Goal: Task Accomplishment & Management: Manage account settings

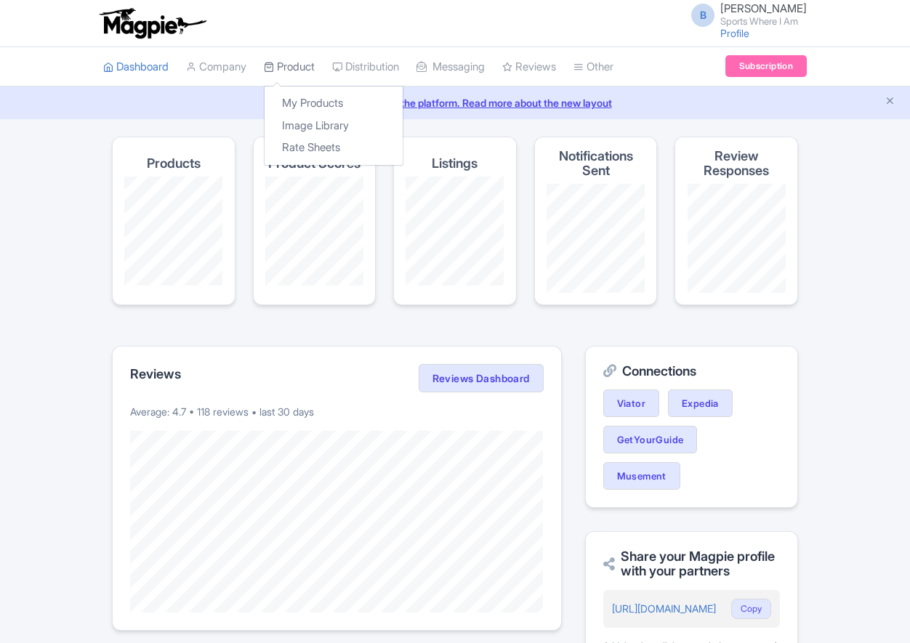
click at [298, 72] on link "Product" at bounding box center [289, 67] width 51 height 40
click at [310, 110] on link "My Products" at bounding box center [334, 103] width 138 height 23
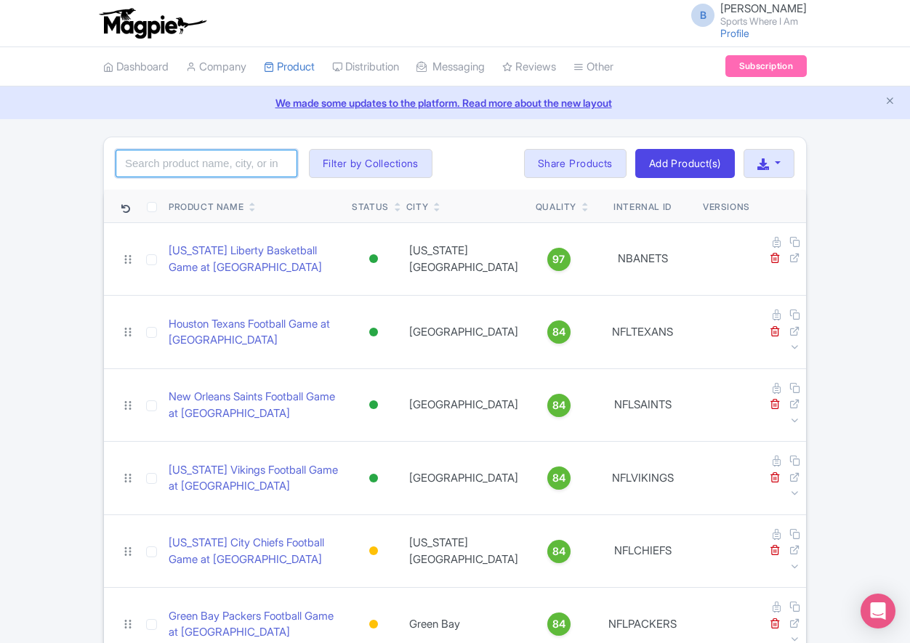
click at [174, 164] on input "search" at bounding box center [207, 164] width 182 height 28
type input "golden knights"
click button "Search" at bounding box center [0, 0] width 0 height 0
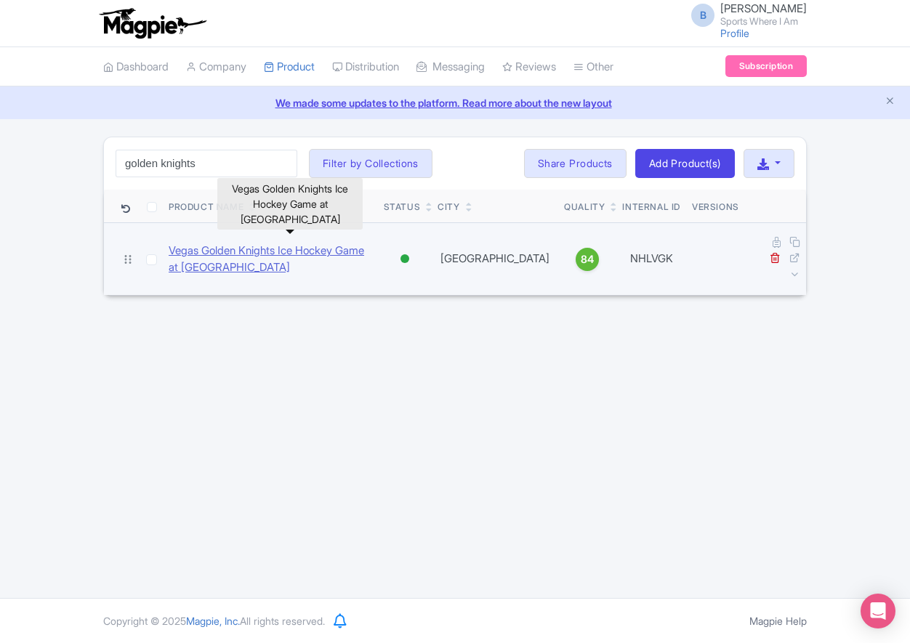
click at [226, 243] on link "Vegas Golden Knights Ice Hockey Game at [GEOGRAPHIC_DATA]" at bounding box center [271, 259] width 204 height 33
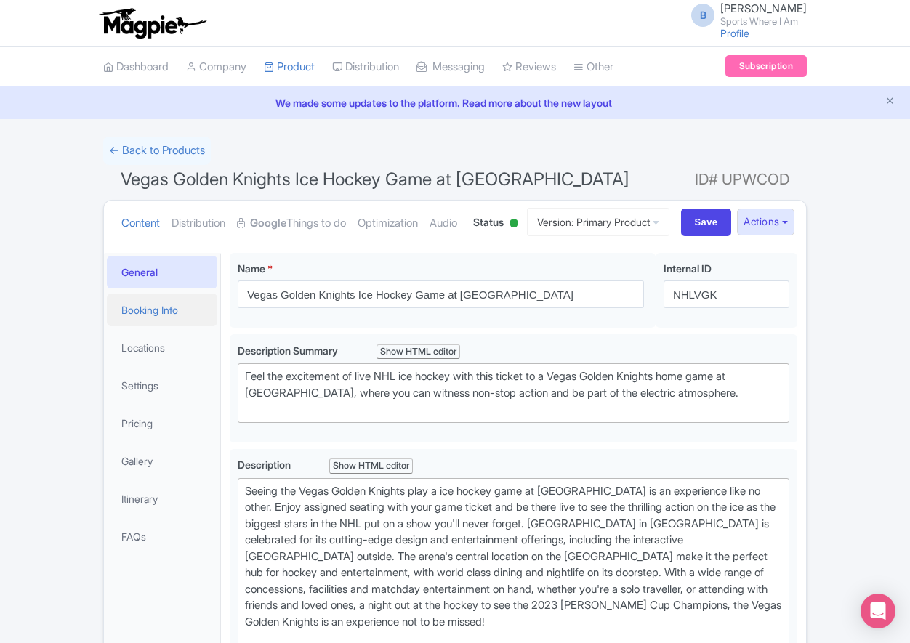
click at [138, 326] on link "Booking Info" at bounding box center [162, 310] width 110 height 33
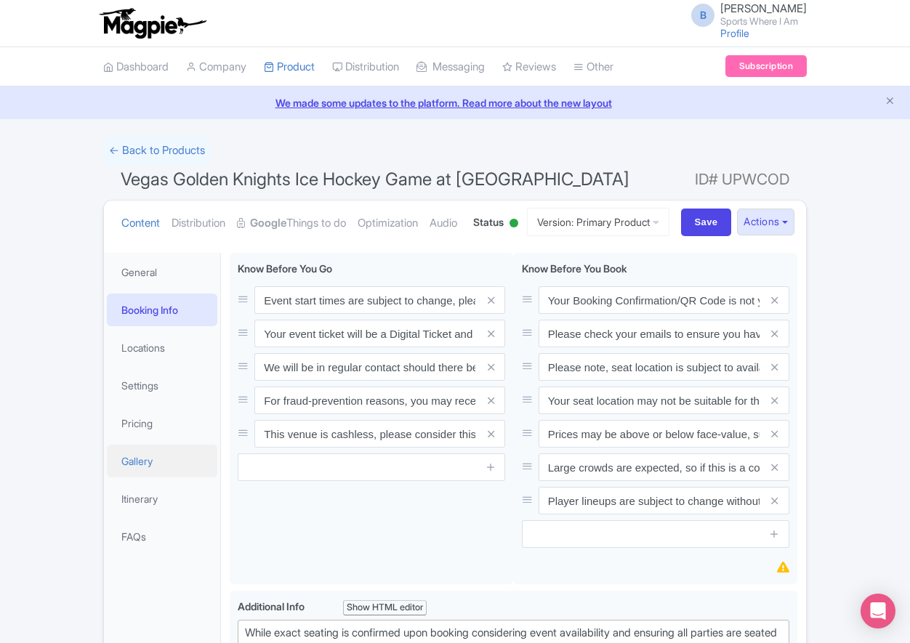
click at [163, 478] on link "Gallery" at bounding box center [162, 461] width 110 height 33
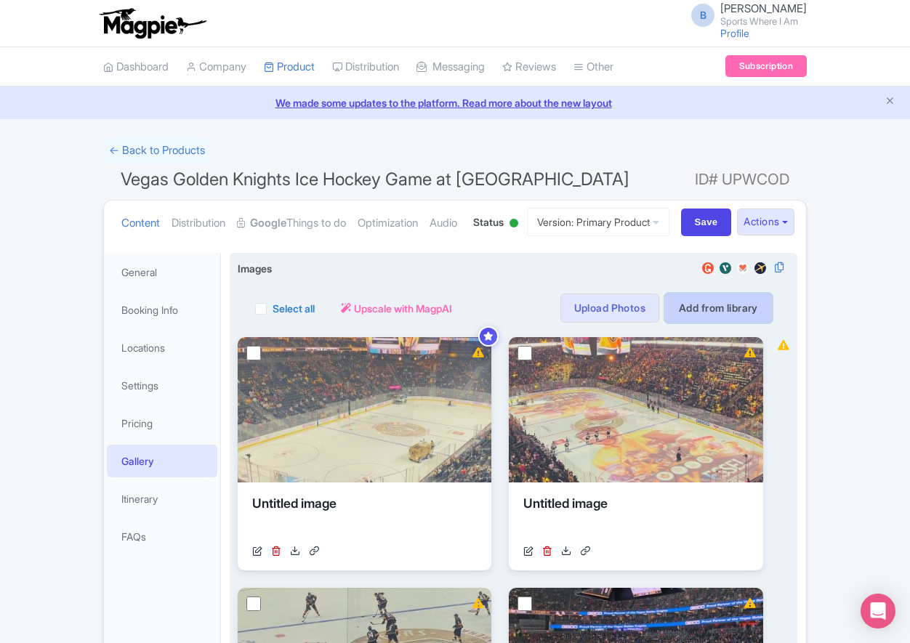
click at [709, 323] on link "Add from library" at bounding box center [718, 308] width 107 height 29
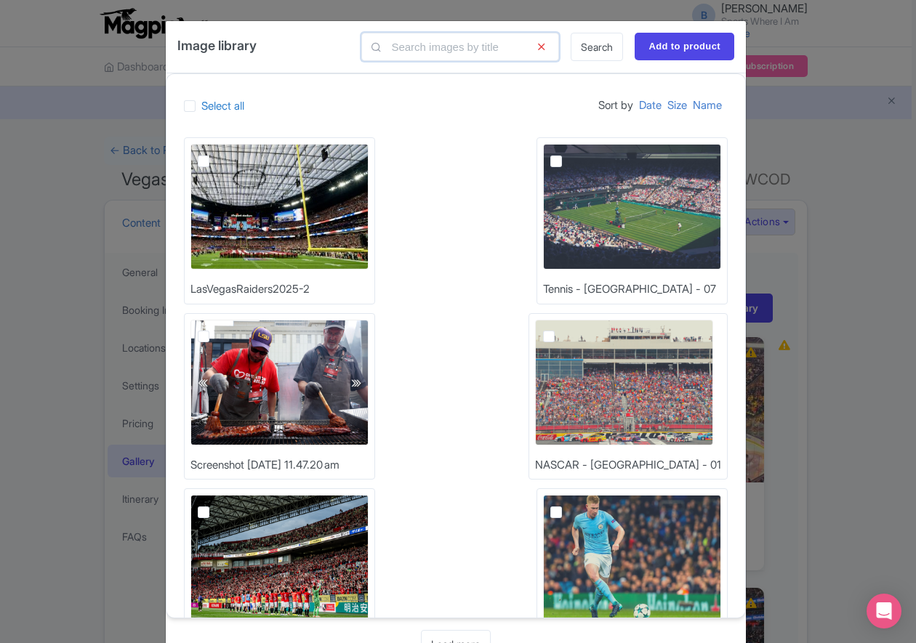
click at [476, 41] on input "text" at bounding box center [460, 47] width 198 height 28
type input "nhl"
click at [582, 53] on link "Search" at bounding box center [597, 47] width 52 height 28
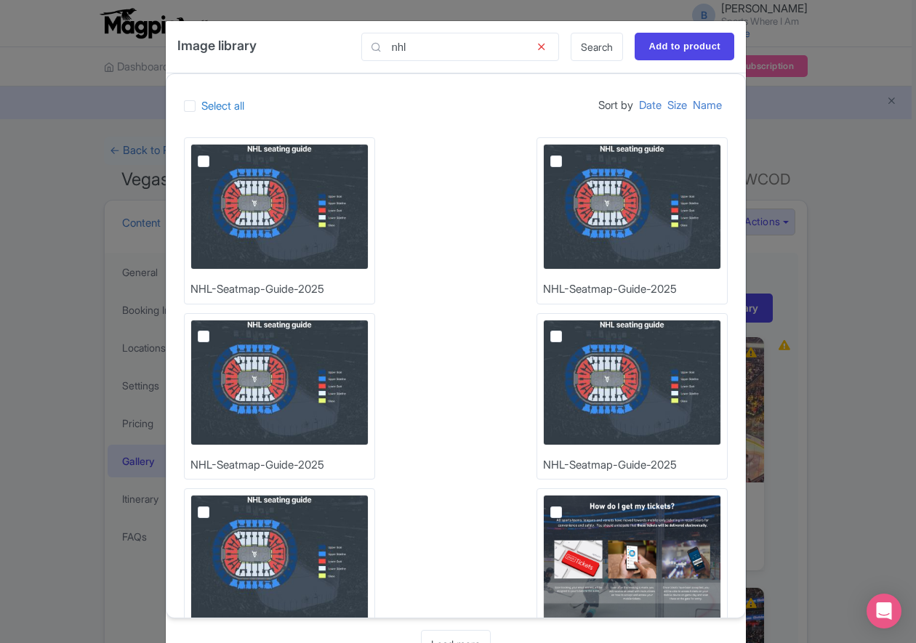
click at [215, 153] on label at bounding box center [215, 153] width 0 height 0
click at [215, 153] on input "checkbox" at bounding box center [219, 148] width 9 height 9
checkbox input "true"
click at [675, 41] on input "Add to product" at bounding box center [685, 47] width 100 height 28
type input "Adding..."
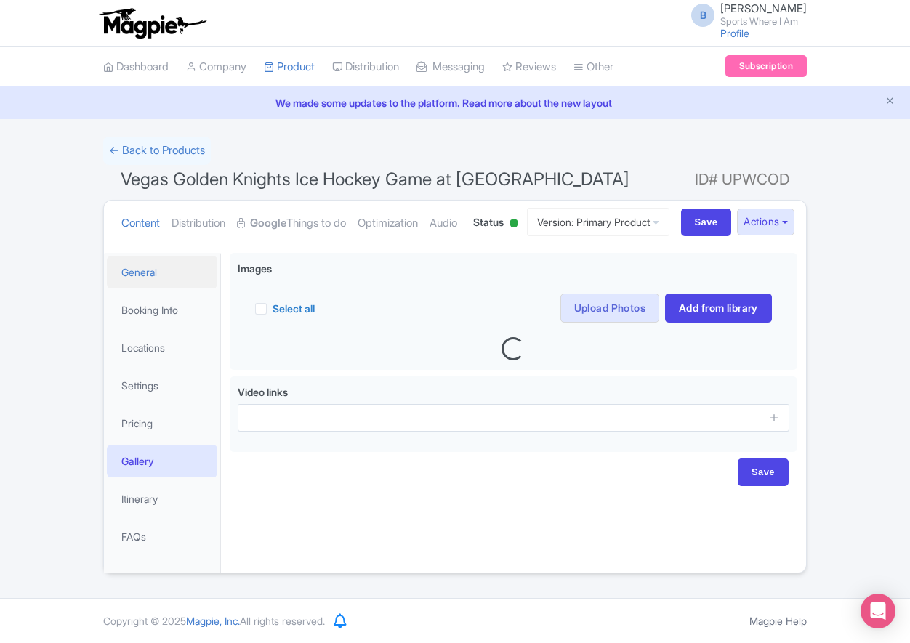
scroll to position [49, 0]
click at [153, 318] on link "Booking Info" at bounding box center [162, 310] width 110 height 33
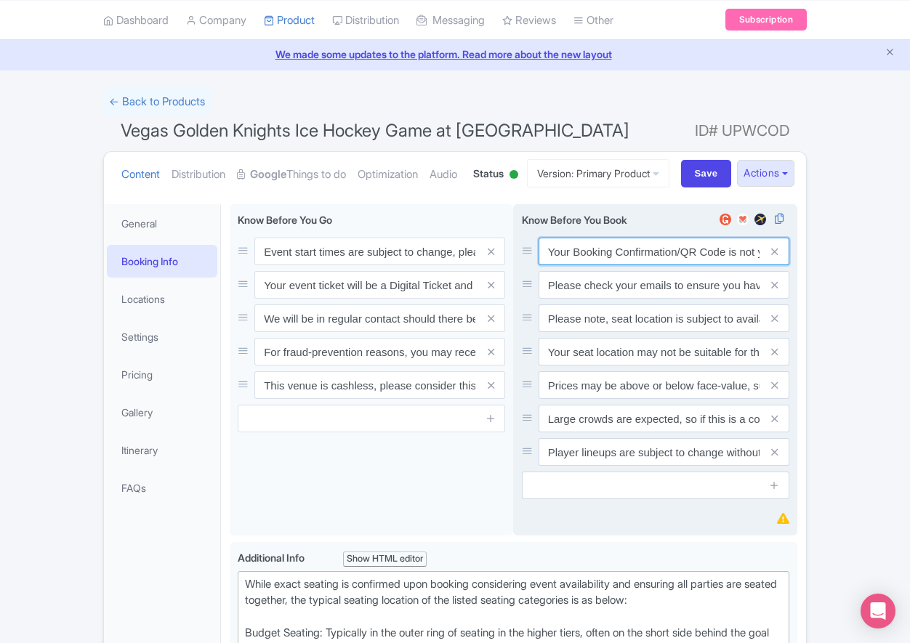
click at [616, 265] on input "Your Booking Confirmation/QR Code is not your entry ticket - your tickets and s…" at bounding box center [664, 252] width 251 height 28
paste input "PDF/QR Code is not your entry ticket - your digital tickets and seating details…"
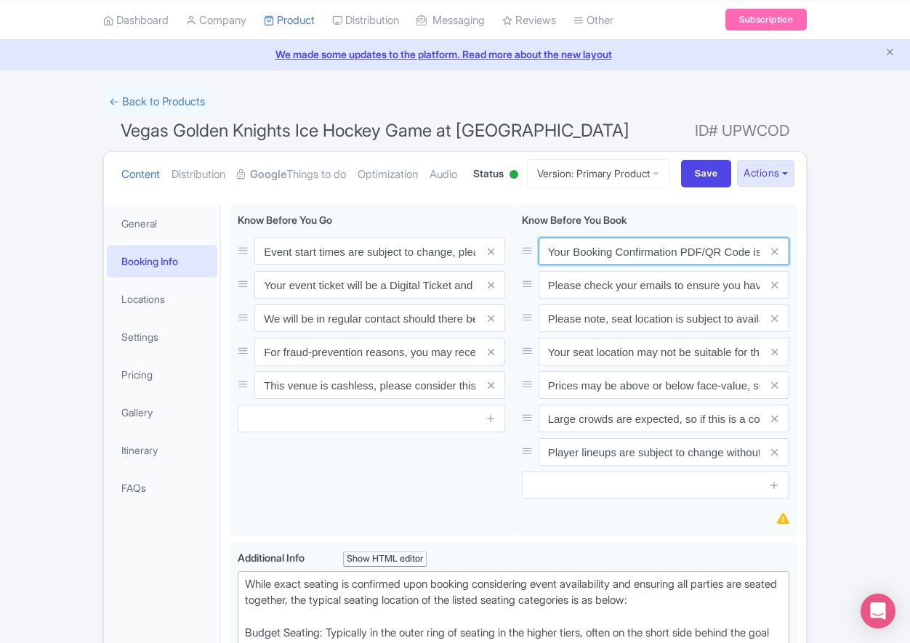
scroll to position [0, 424]
type input "Your Booking Confirmation PDF/QR Code is not your entry ticket - your digital t…"
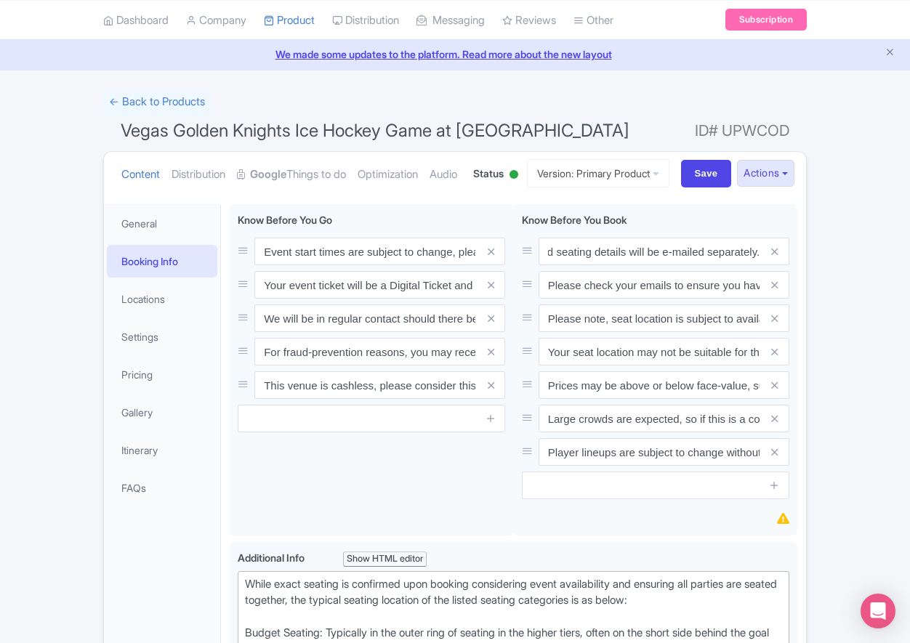
scroll to position [0, 0]
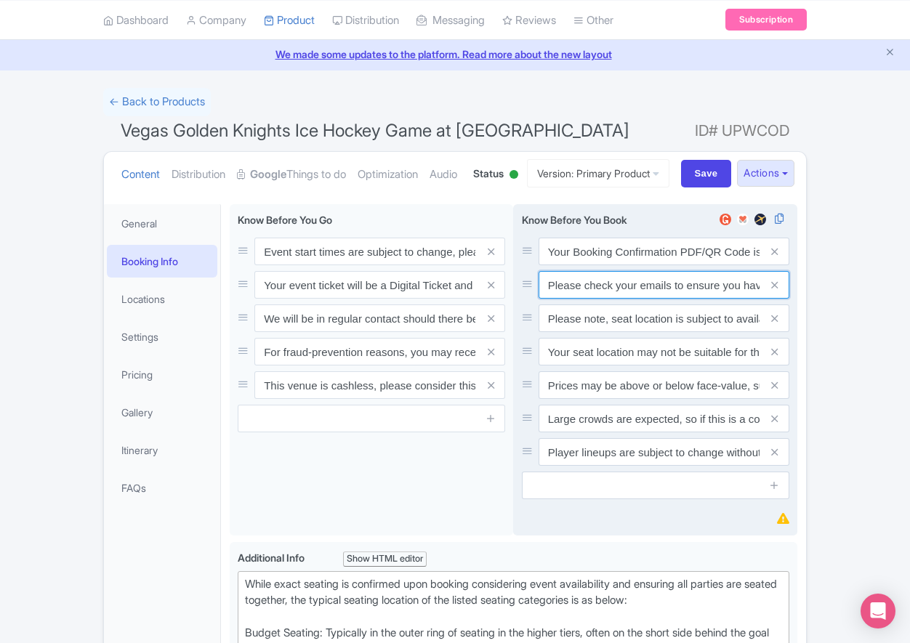
click at [635, 299] on input "Please check your emails to ensure you have accepted your mobile ticket prior t…" at bounding box center [664, 285] width 251 height 28
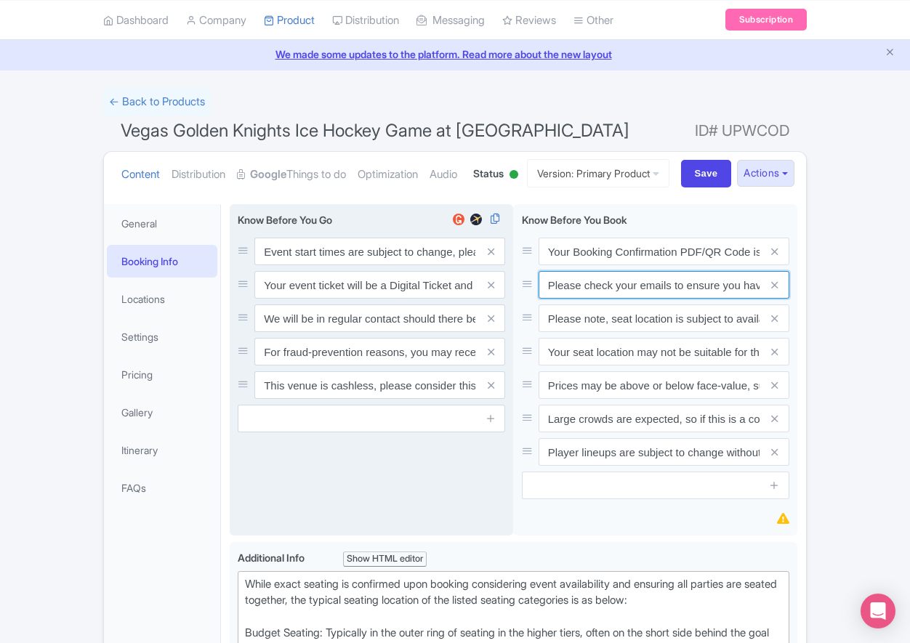
paste input "Entry tickets will be delivered via a digital ticketing provider selected by th…"
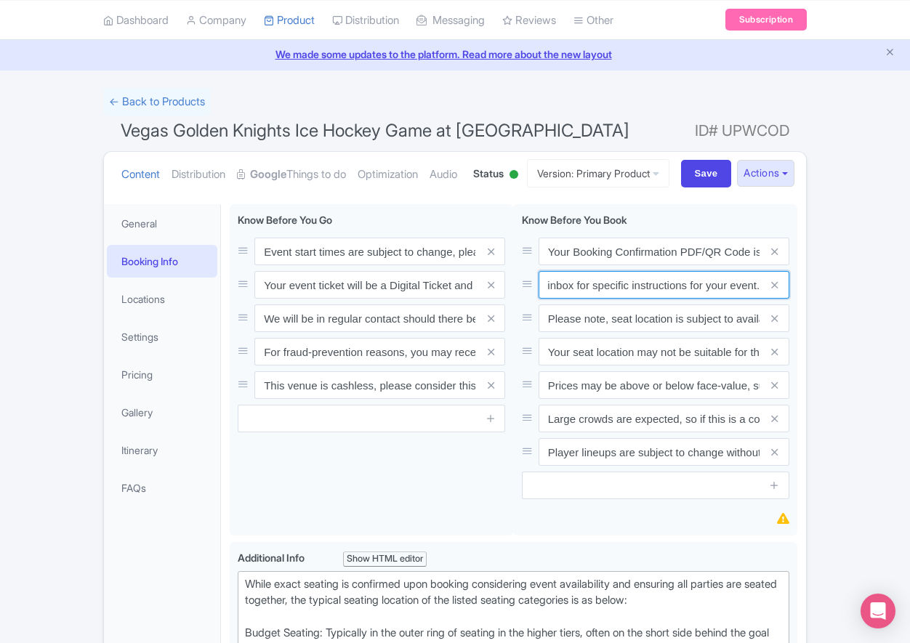
type input "Entry tickets will be delivered via a digital ticketing provider selected by th…"
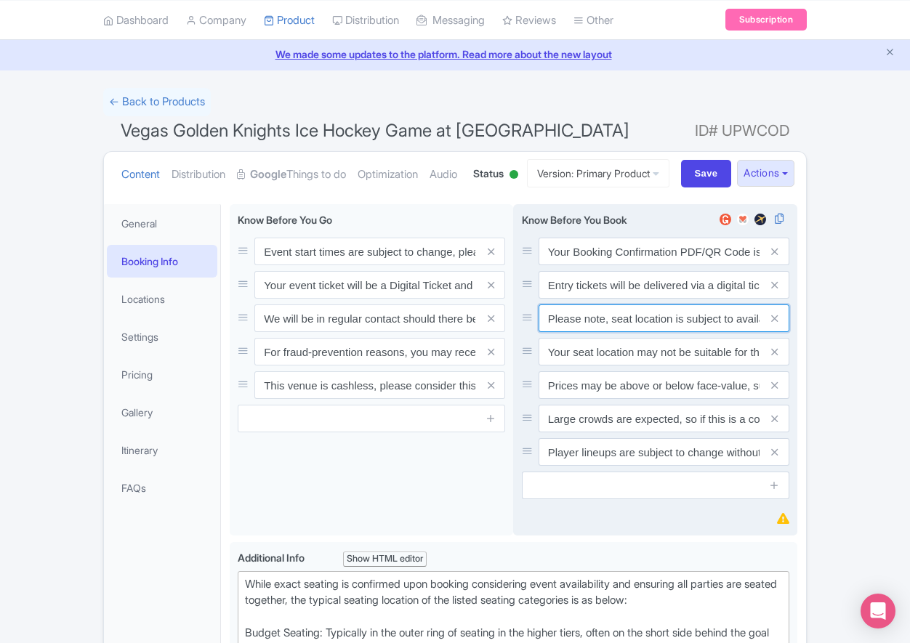
click at [635, 332] on input "Please note, seat location is subject to availability, based on the quantity of…" at bounding box center [664, 319] width 251 height 28
paste input "Ticket prices may be above or below face-value, subject to the popularity of th…"
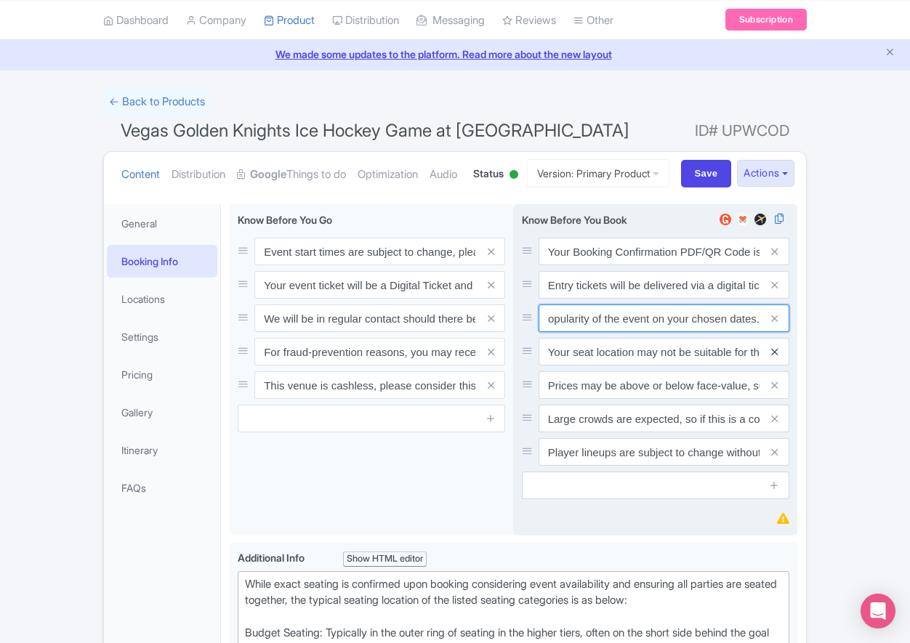
type input "Ticket prices may be above or below face-value, subject to the popularity of th…"
click at [773, 358] on icon at bounding box center [774, 352] width 7 height 11
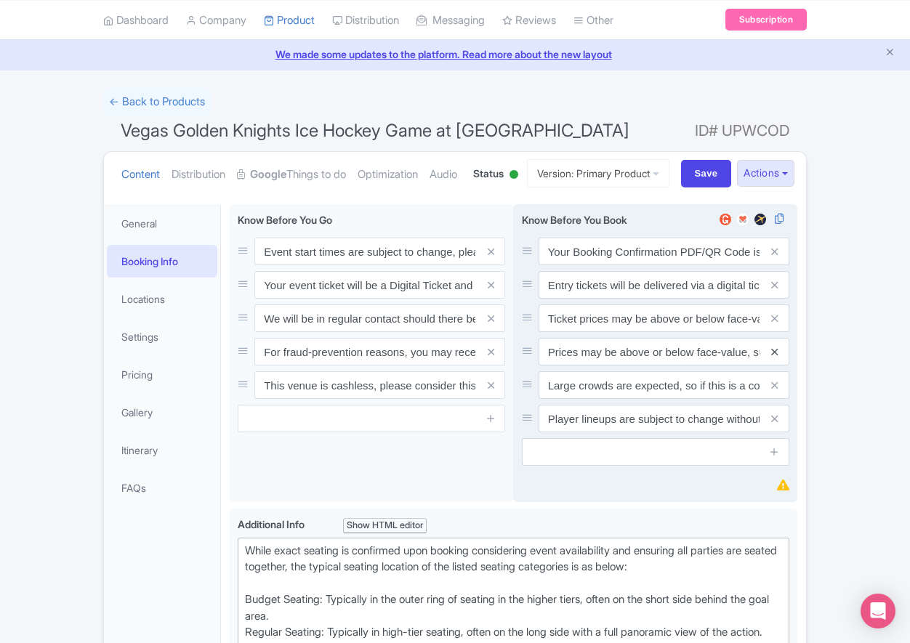
click at [773, 358] on icon at bounding box center [774, 352] width 7 height 11
click at [774, 391] on icon at bounding box center [774, 385] width 7 height 11
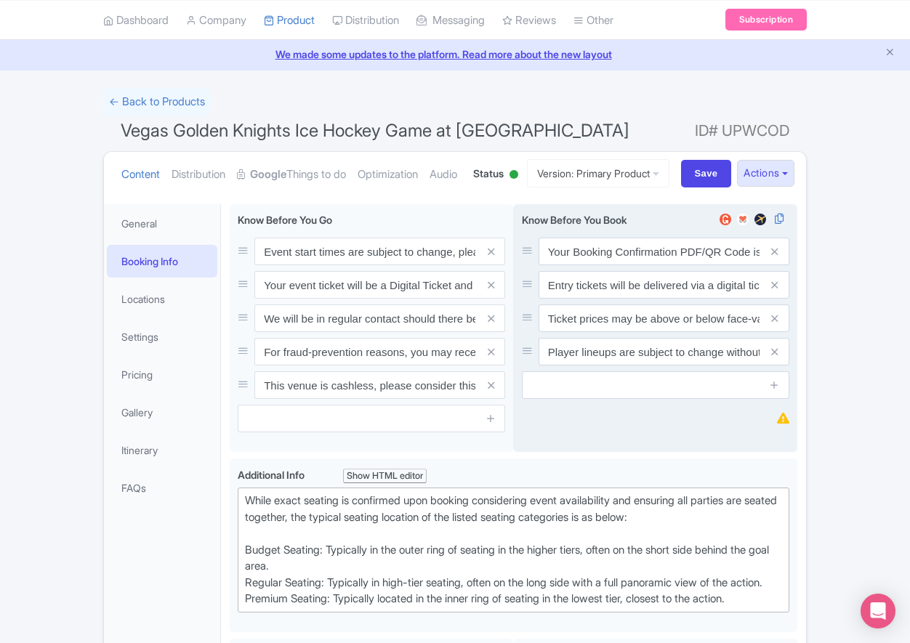
click at [774, 358] on icon at bounding box center [774, 352] width 7 height 11
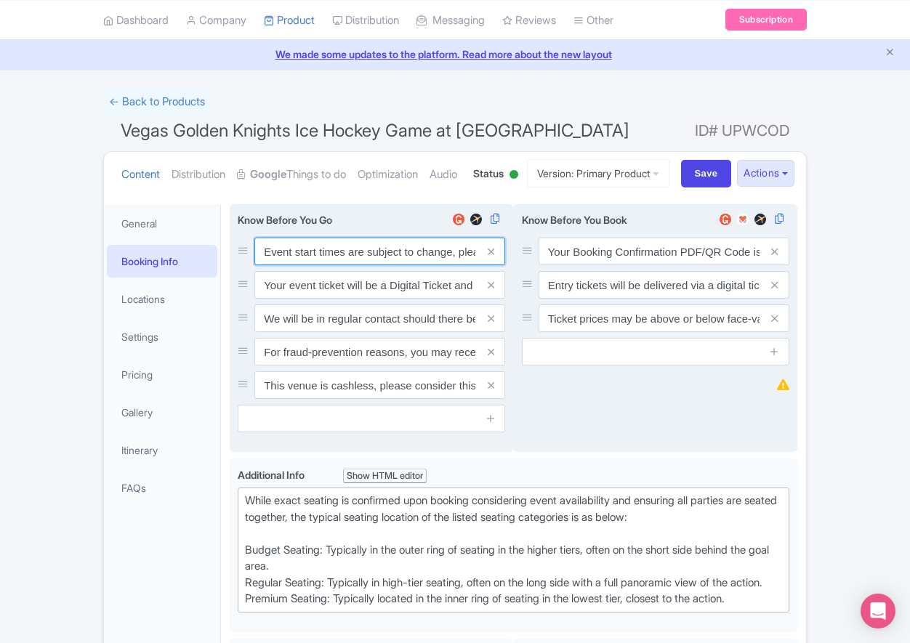
click at [321, 265] on input "Event start times are subject to change, please check these closer to the event…" at bounding box center [379, 252] width 251 height 28
paste input ". We will be in regular contact should there be any updates or changes ahead of…"
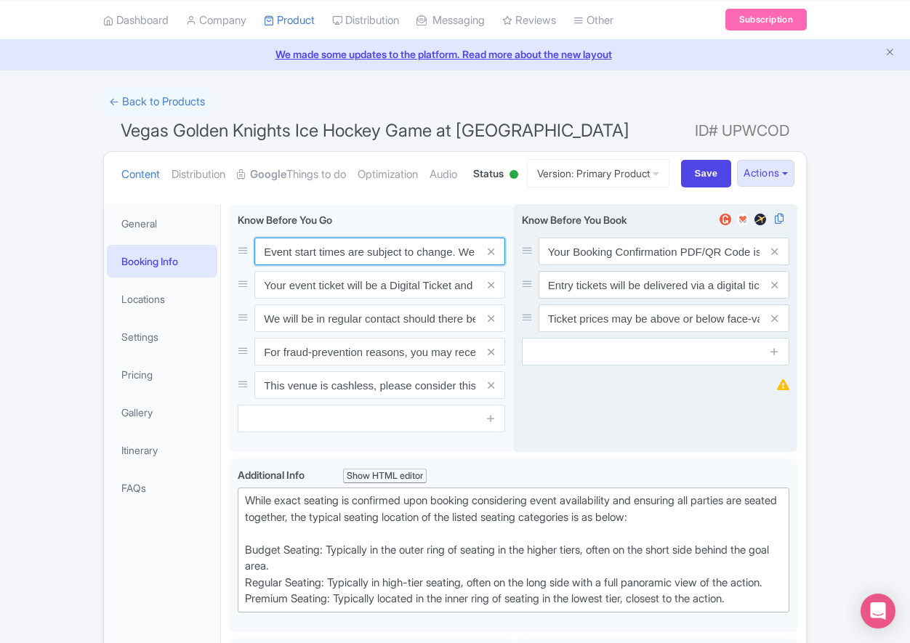
scroll to position [0, 419]
type input "Event start times are subject to change. We will be in regular contact should t…"
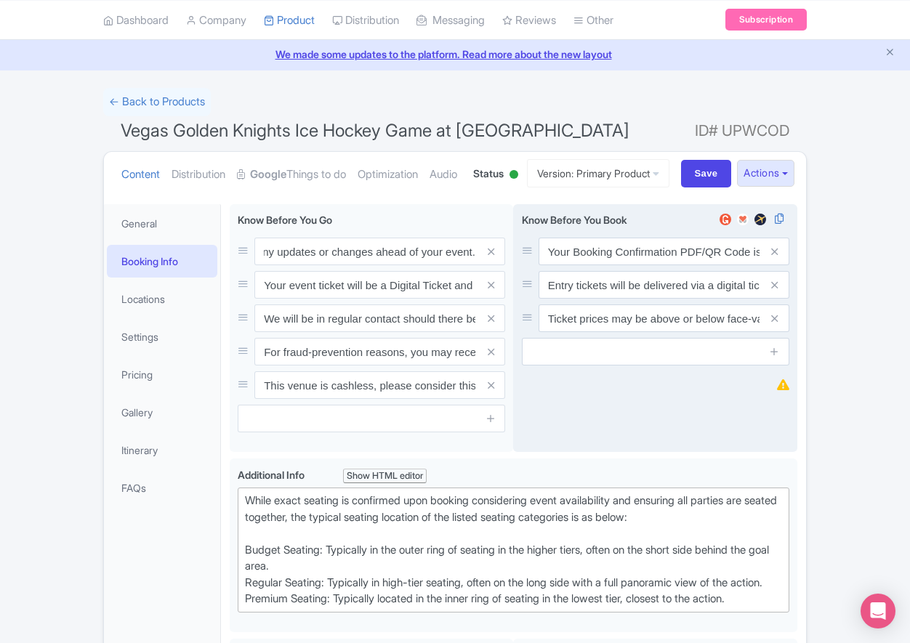
scroll to position [0, 0]
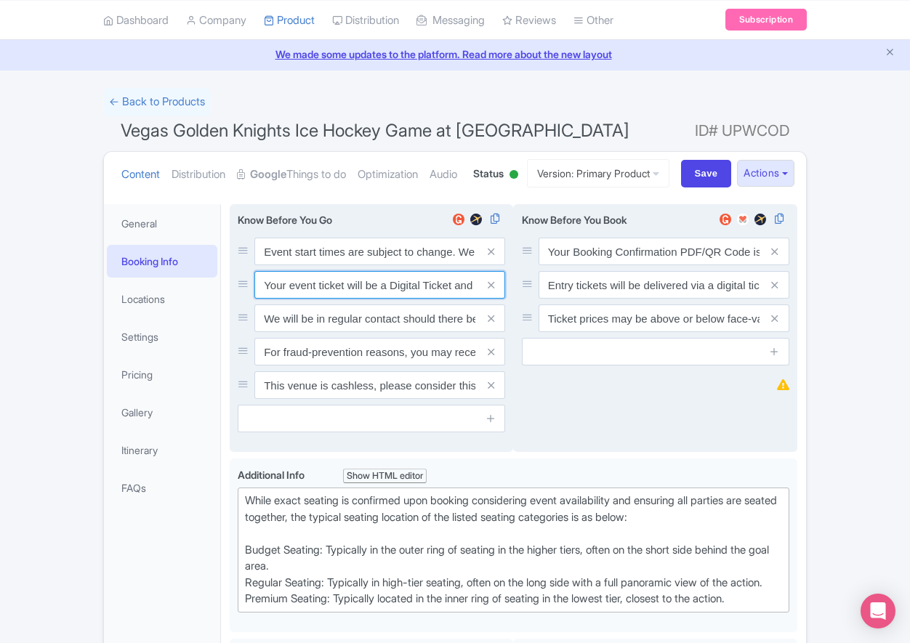
click at [298, 299] on input "Your event ticket will be a Digital Ticket and is separate from your booking co…" at bounding box center [379, 285] width 251 height 28
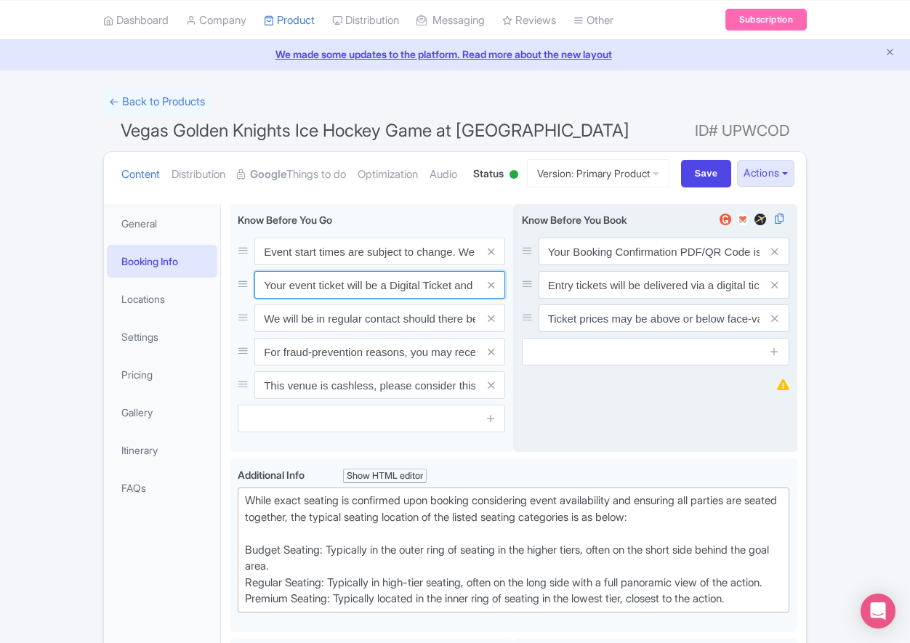
paste input "ntry"
type input "Your entry ticket will be a Digital Ticket and is separate from your booking co…"
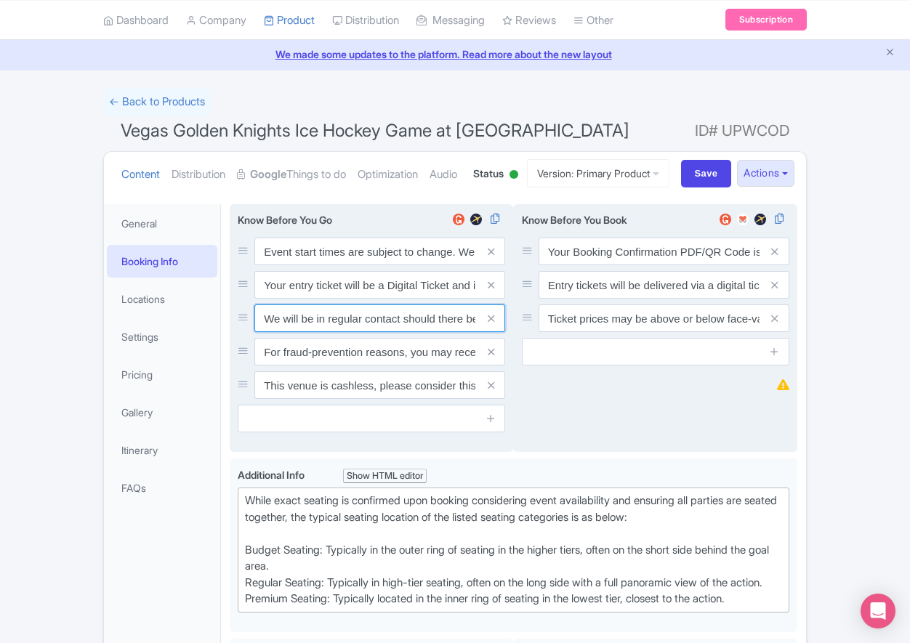
click at [367, 332] on input "We will be in regular contact should there be any updates or changes ahead of y…" at bounding box center [379, 319] width 251 height 28
paste input "For fraud-prevention reasons, most tickets are delivered between 1-3 days prior…"
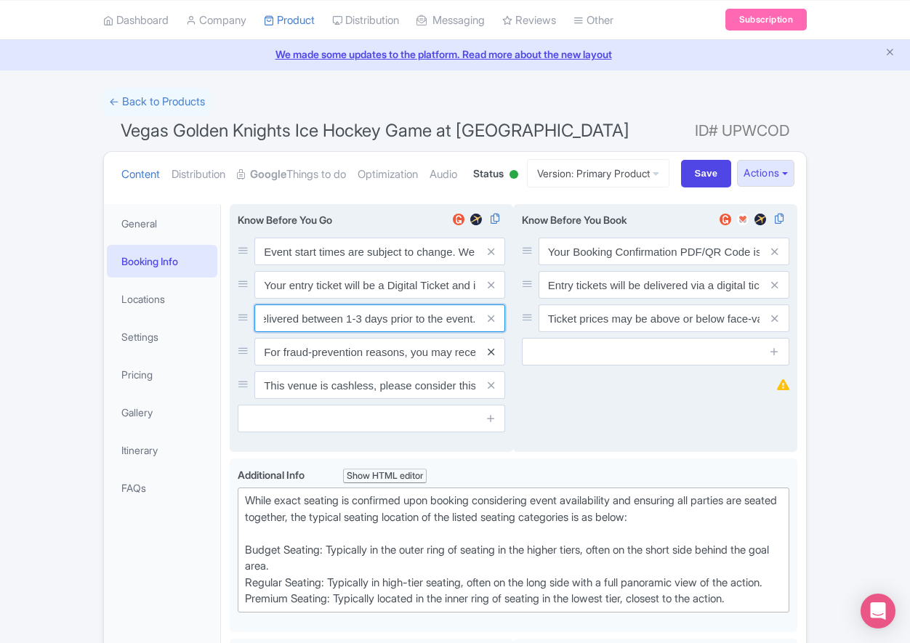
type input "For fraud-prevention reasons, most tickets are delivered between 1-3 days prior…"
click at [491, 358] on icon at bounding box center [491, 352] width 7 height 11
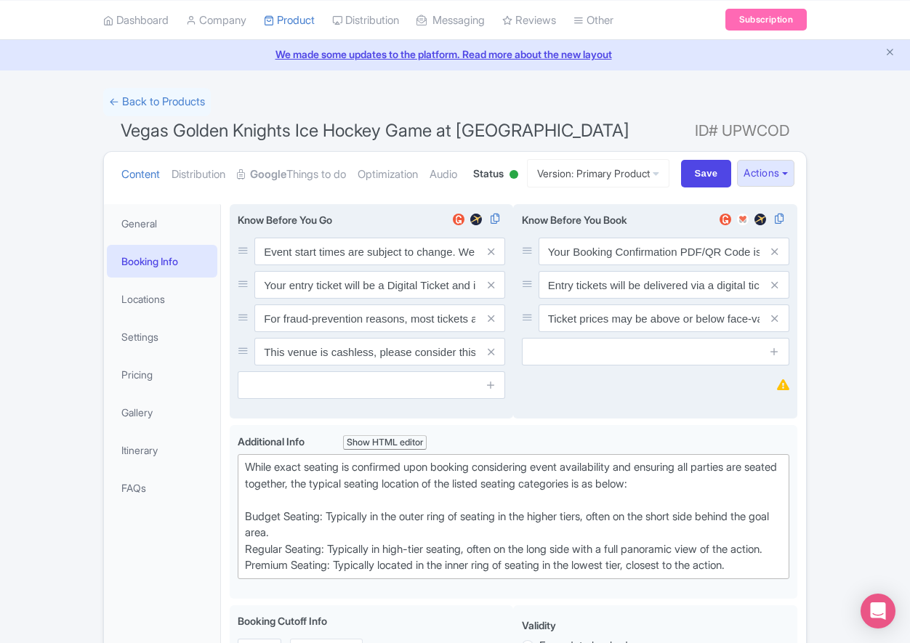
click at [491, 358] on icon at bounding box center [491, 352] width 7 height 11
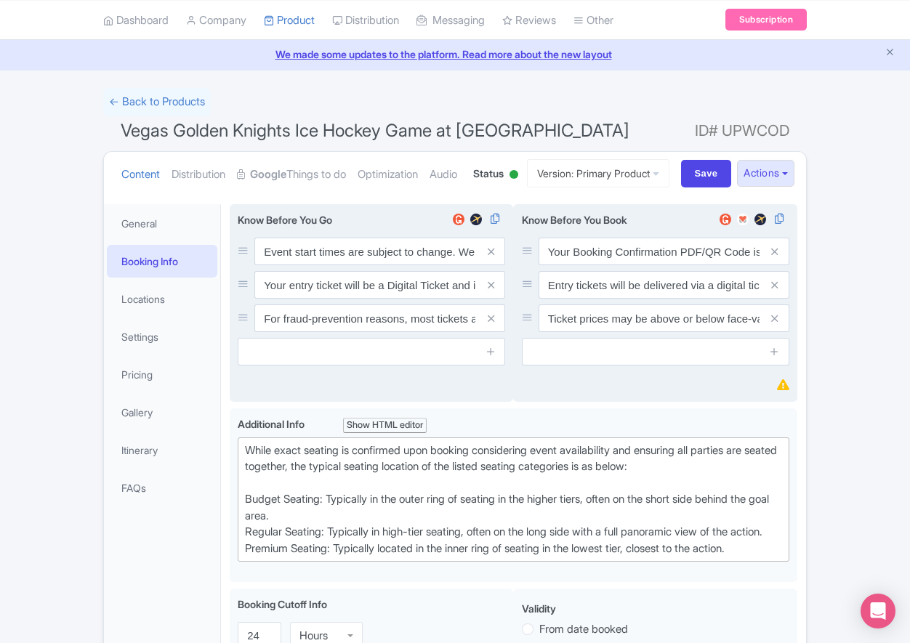
scroll to position [171, 0]
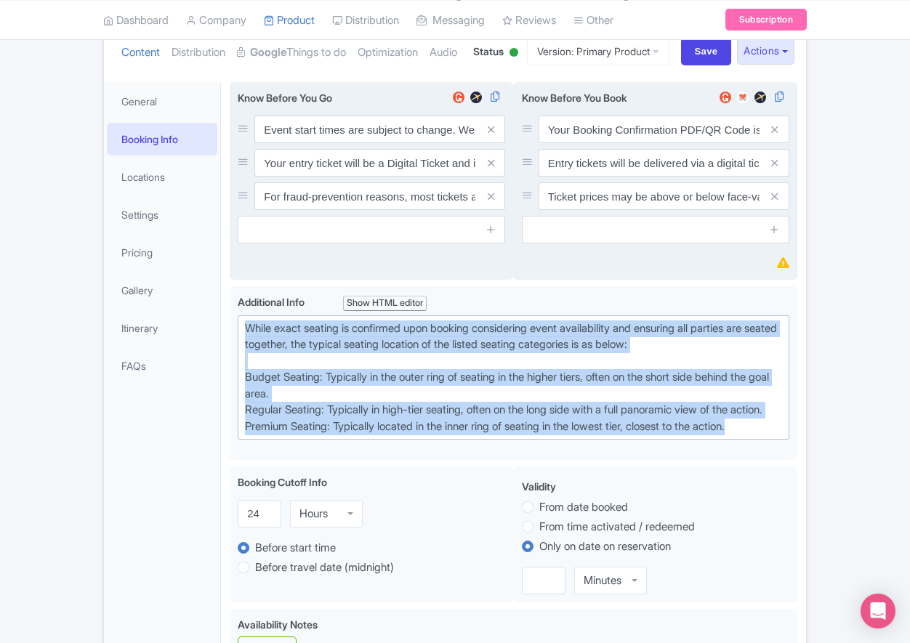
drag, startPoint x: 659, startPoint y: 484, endPoint x: 105, endPoint y: 362, distance: 567.2
paste trix-editor "Upper Goal: Located in the upper tiers of seating behind the goals at either en…"
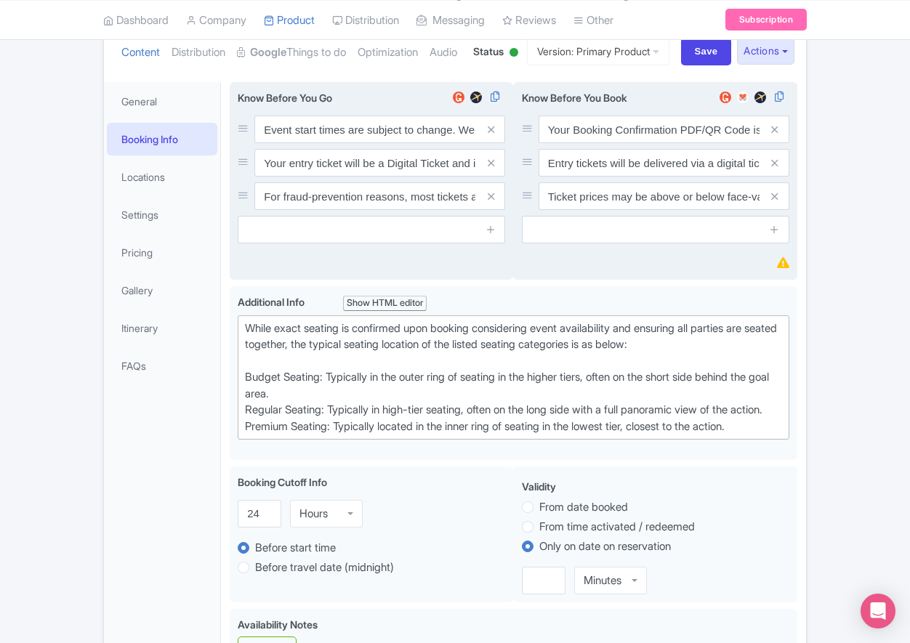
type trix-editor "<div>Upper Goal: Located in the upper tiers of seating behind the goals at eith…"
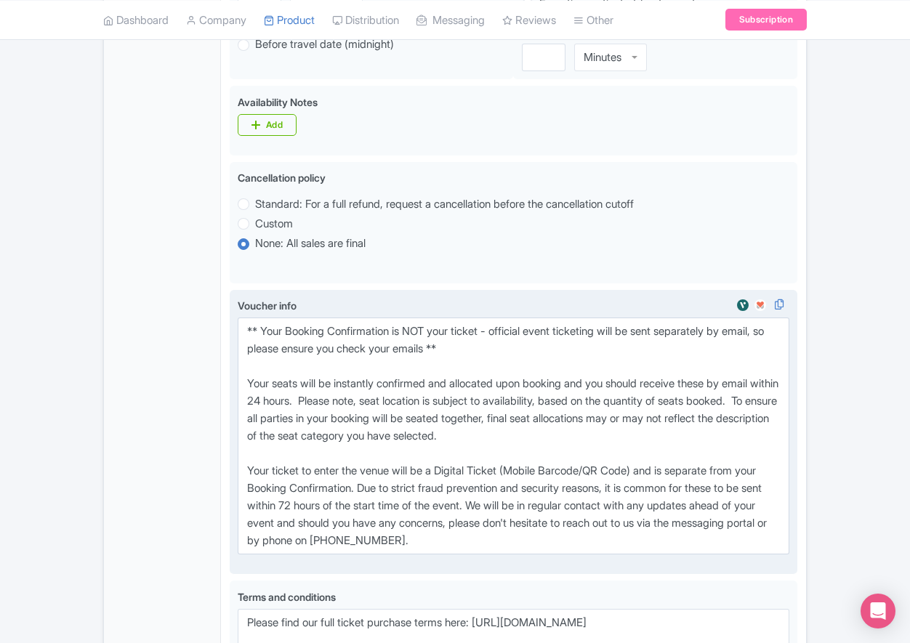
scroll to position [746, 0]
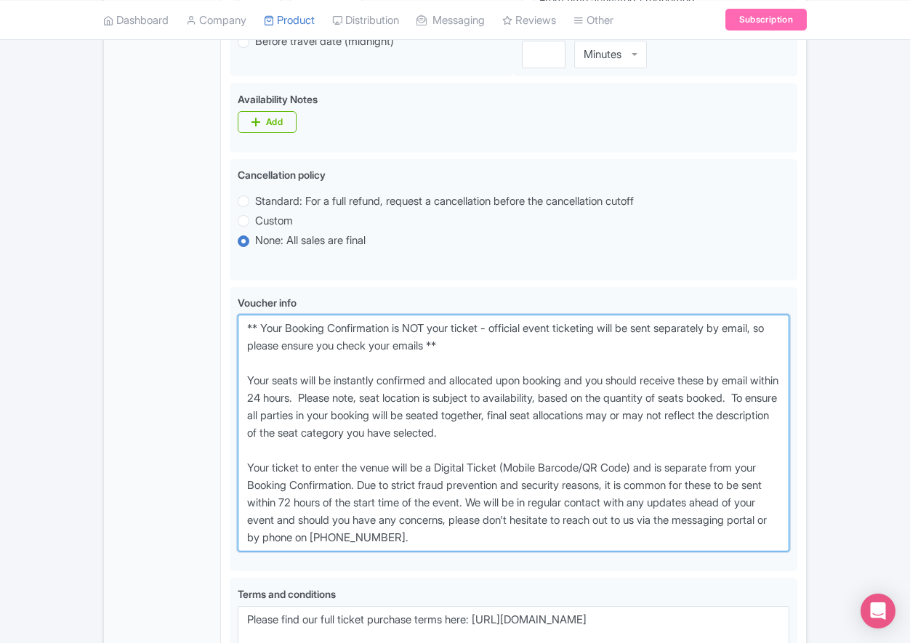
drag, startPoint x: 535, startPoint y: 595, endPoint x: 185, endPoint y: 380, distance: 410.2
click at [185, 380] on div "General Booking Info Locations Settings Pricing Gallery Itinerary FAQs Event st…" at bounding box center [455, 164] width 702 height 1332
paste textarea "entry ticket - official event ticketing will be sent separately by email, so pl…"
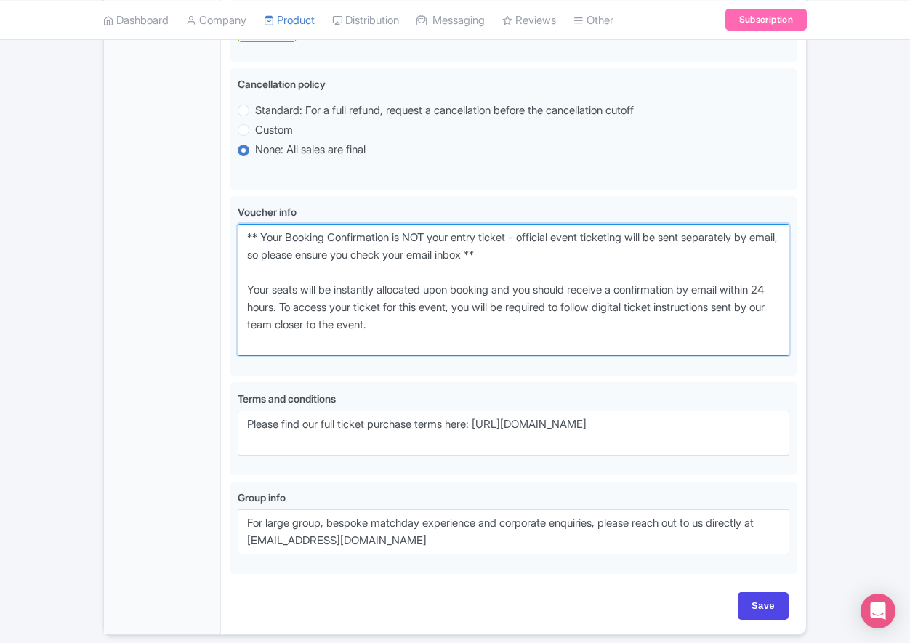
scroll to position [946, 0]
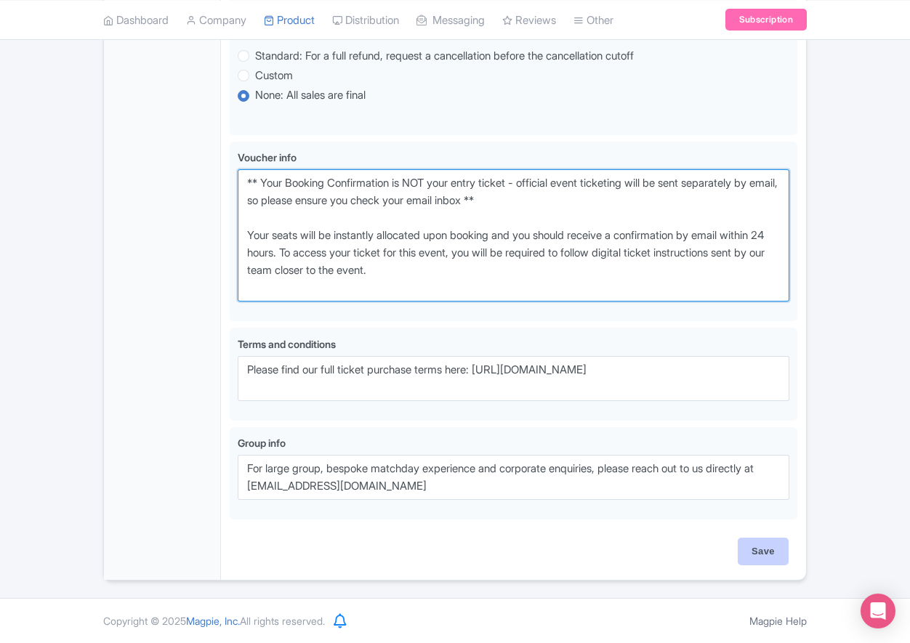
type textarea "** Your Booking Confirmation is NOT your entry ticket - official event ticketin…"
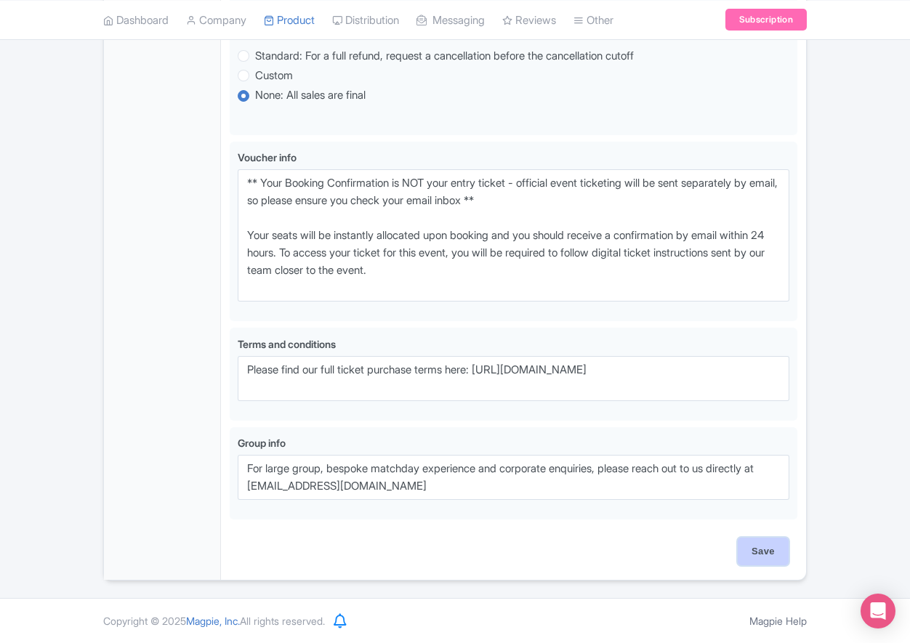
click at [768, 546] on input "Save" at bounding box center [763, 552] width 51 height 28
type input "Saving..."
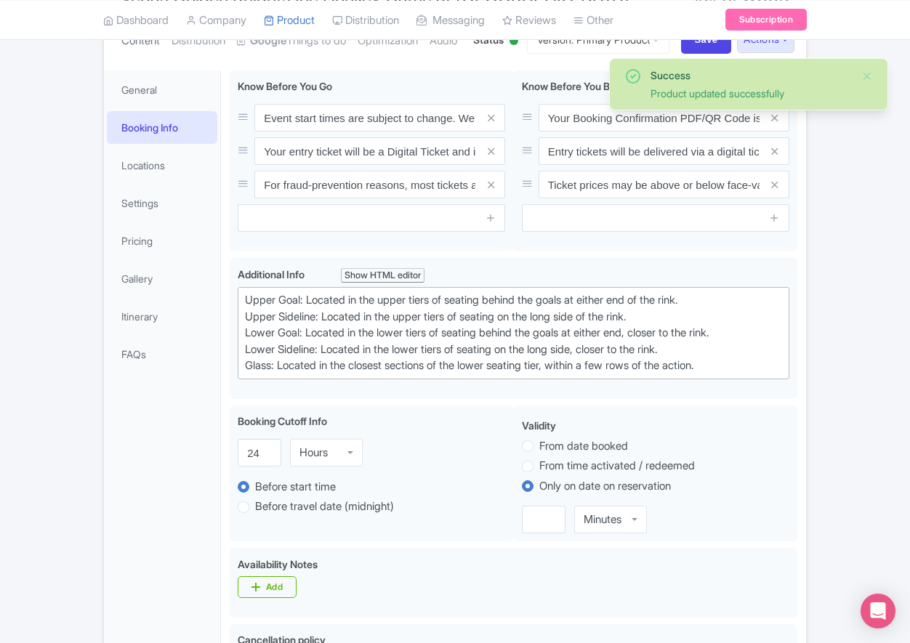
scroll to position [29, 0]
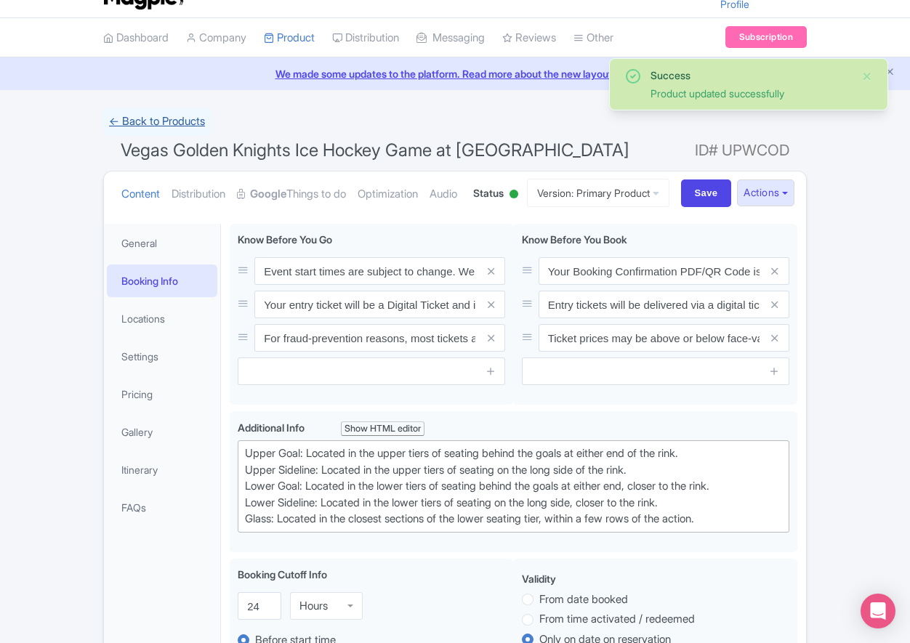
click at [166, 121] on link "← Back to Products" at bounding box center [157, 122] width 108 height 28
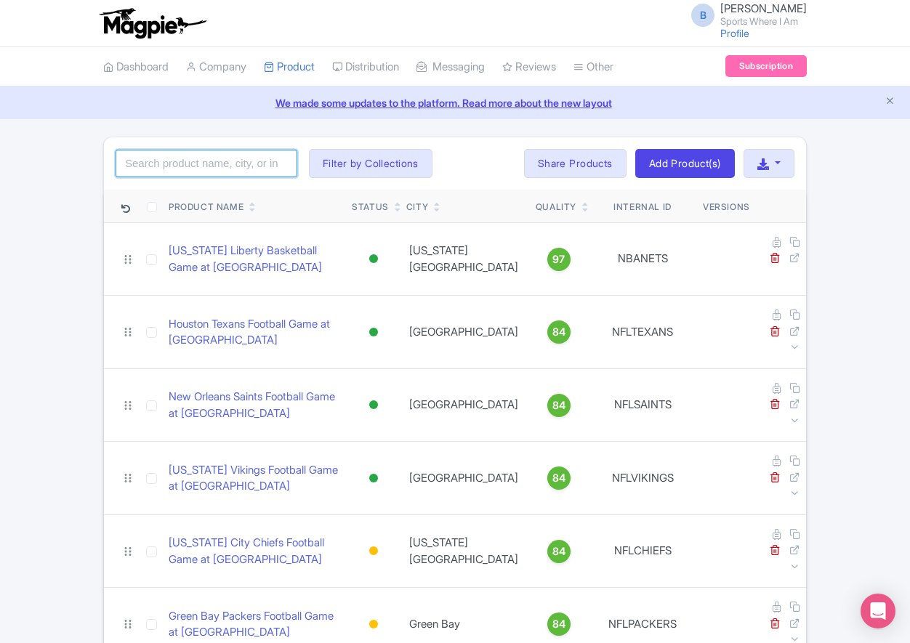
click at [215, 160] on input "search" at bounding box center [207, 164] width 182 height 28
type input "golden knights"
click button "Search" at bounding box center [0, 0] width 0 height 0
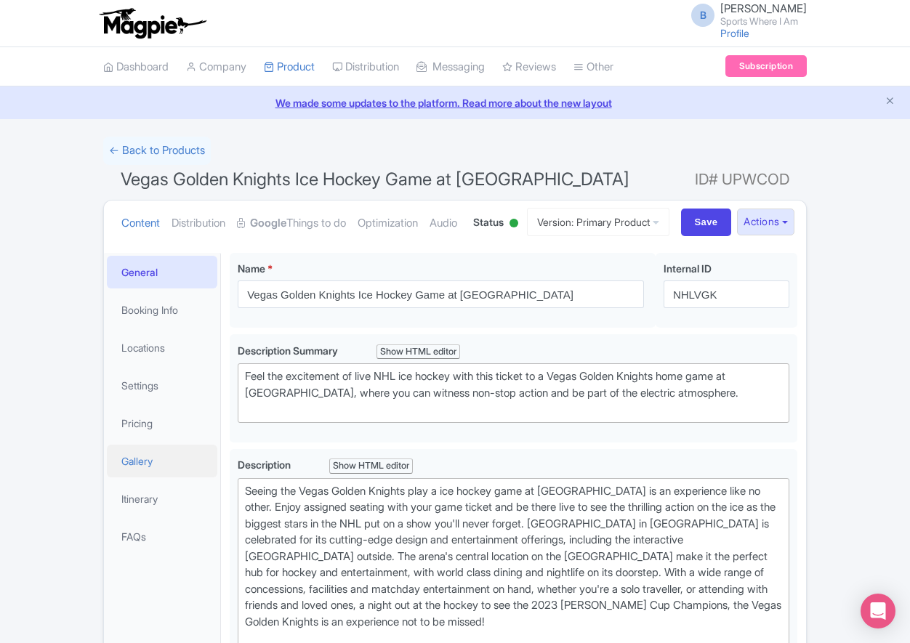
click at [155, 478] on link "Gallery" at bounding box center [162, 461] width 110 height 33
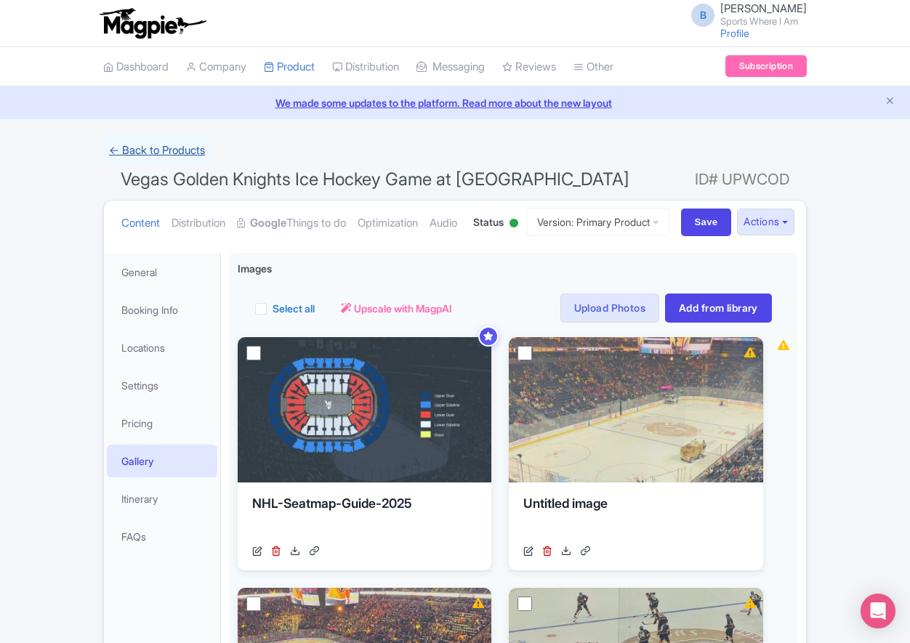
click at [137, 145] on link "← Back to Products" at bounding box center [157, 151] width 108 height 28
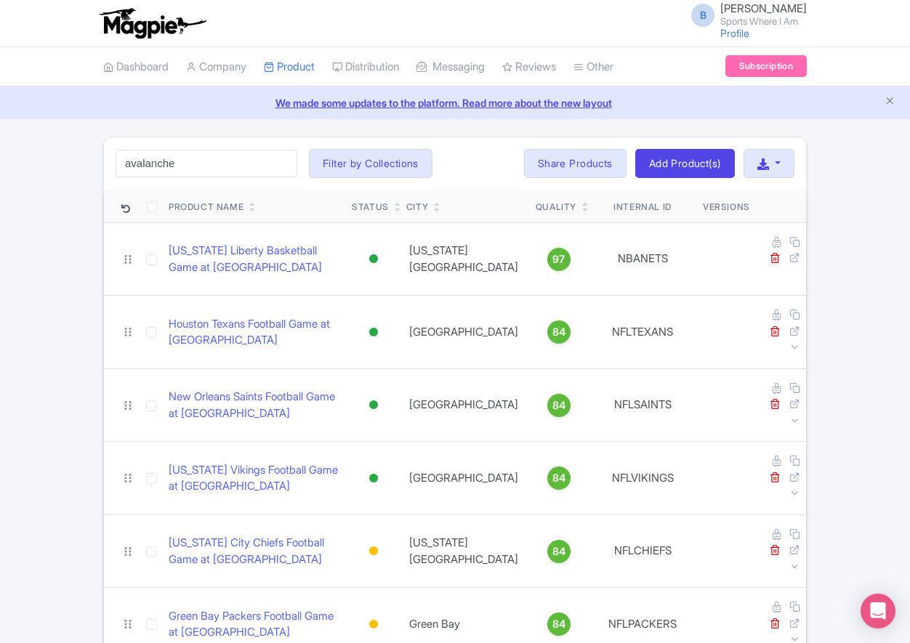
type input "avalanche"
click button "Search" at bounding box center [0, 0] width 0 height 0
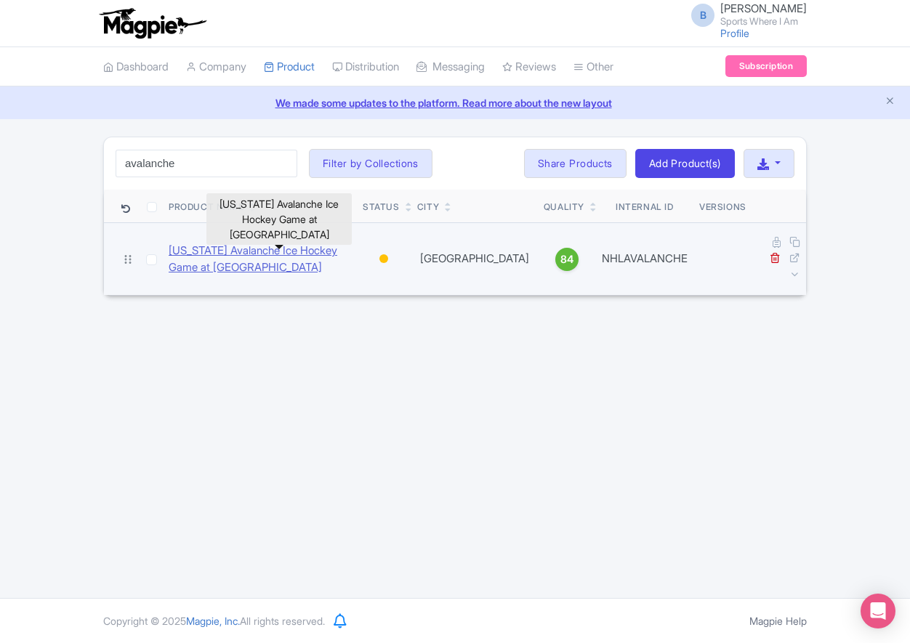
click at [213, 243] on link "[US_STATE] Avalanche Ice Hockey Game at [GEOGRAPHIC_DATA]" at bounding box center [260, 259] width 182 height 33
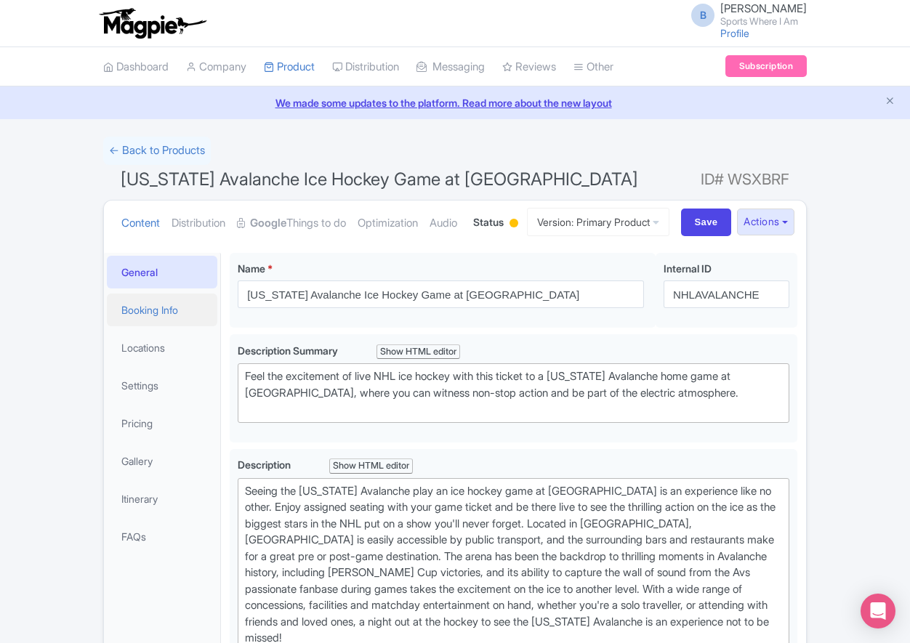
click at [172, 326] on link "Booking Info" at bounding box center [162, 310] width 110 height 33
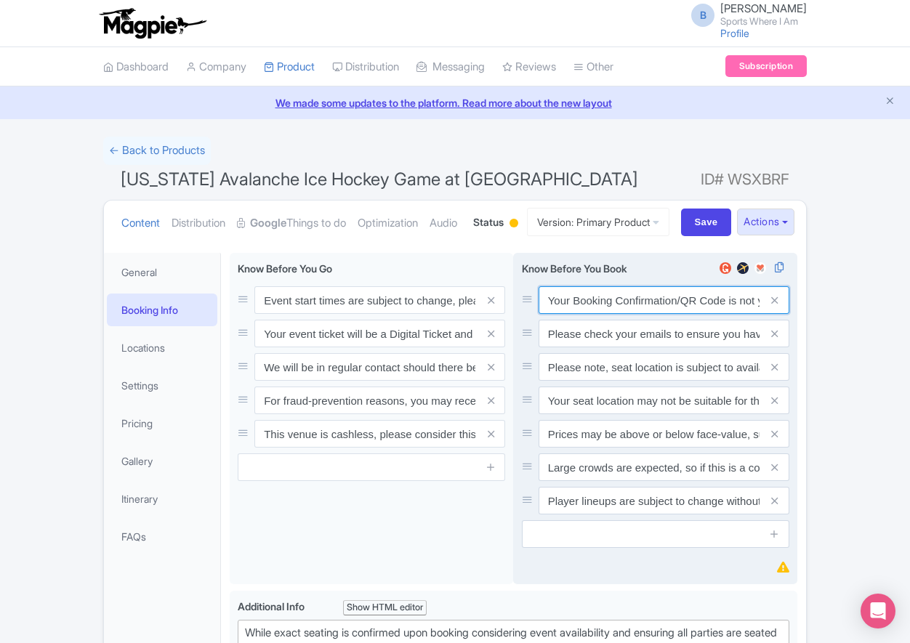
click at [633, 314] on input "Your Booking Confirmation/QR Code is not your entry ticket - your tickets and s…" at bounding box center [664, 300] width 251 height 28
paste input "PDF/QR Code is not your entry ticket - your digital tickets and seating details…"
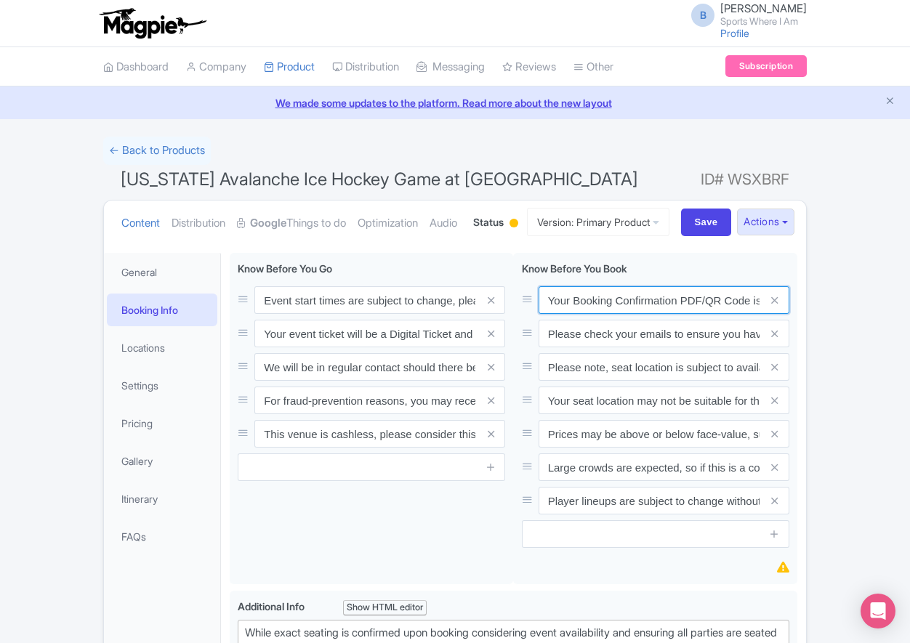
scroll to position [0, 424]
type input "Your Booking Confirmation PDF/QR Code is not your entry ticket - your digital t…"
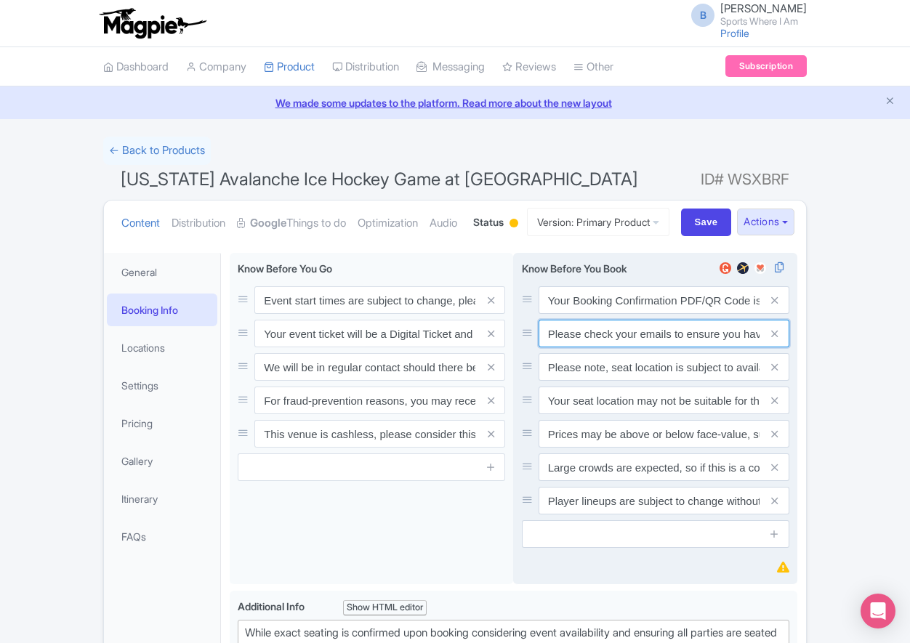
click at [614, 347] on input "Please check your emails to ensure you have accepted your mobile ticket prior t…" at bounding box center [664, 334] width 251 height 28
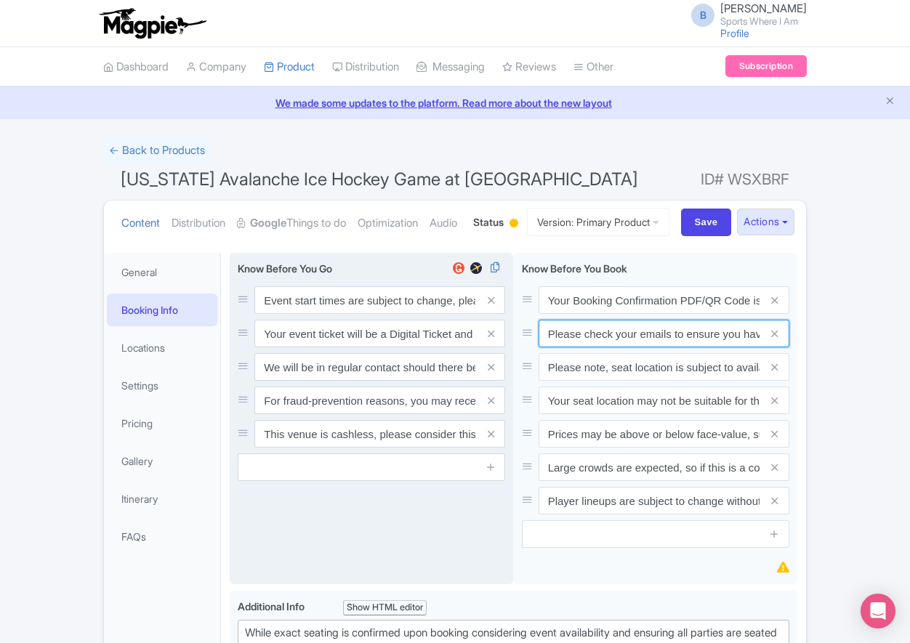
paste input "Entry tickets will be delivered via a digital ticketing provider selected by th…"
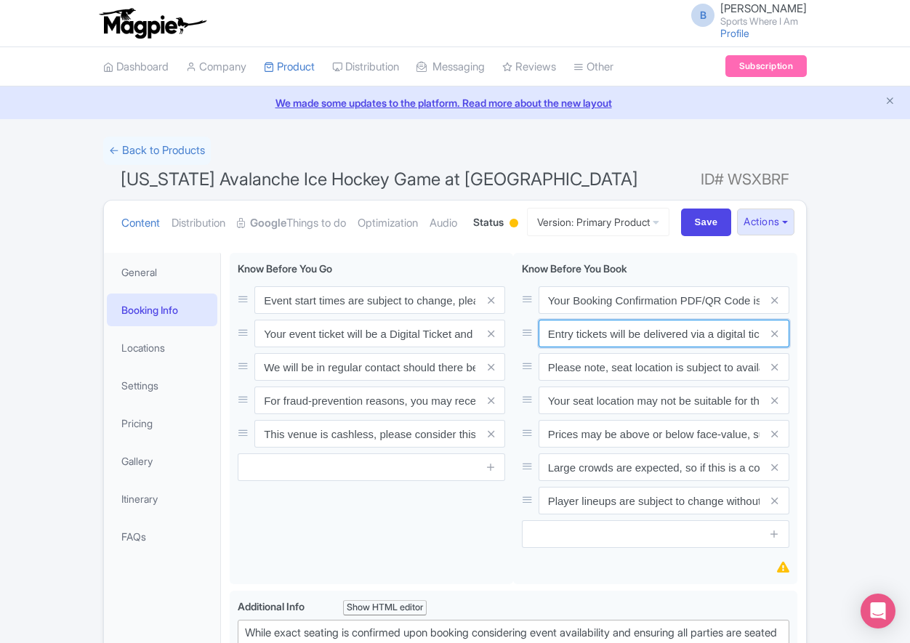
scroll to position [0, 544]
type input "Entry tickets will be delivered via a digital ticketing provider selected by th…"
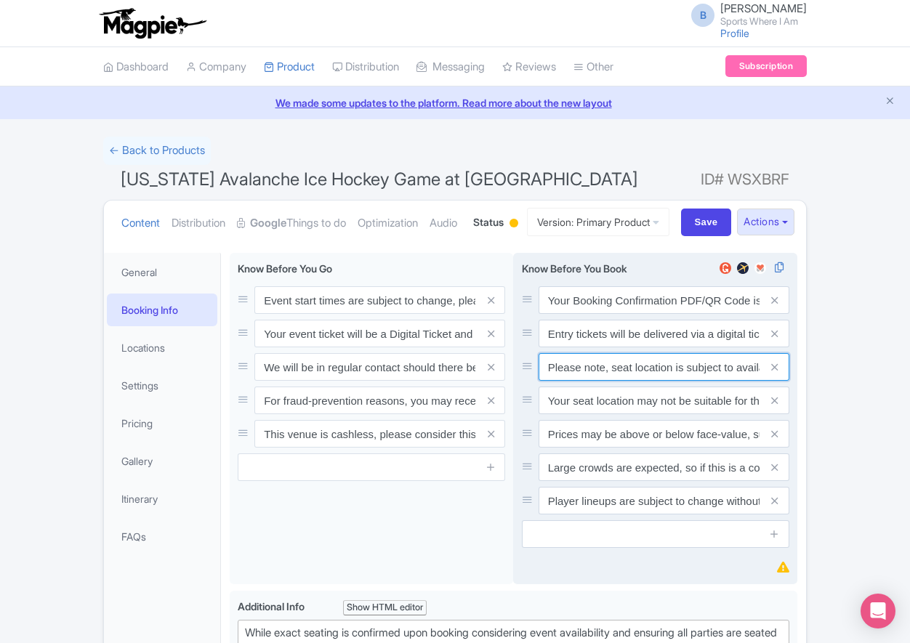
click at [603, 381] on input "Please note, seat location is subject to availability, based on the quantity of…" at bounding box center [664, 367] width 251 height 28
paste input "Ticket prices may be above or below face-value, subject to the popularity of th…"
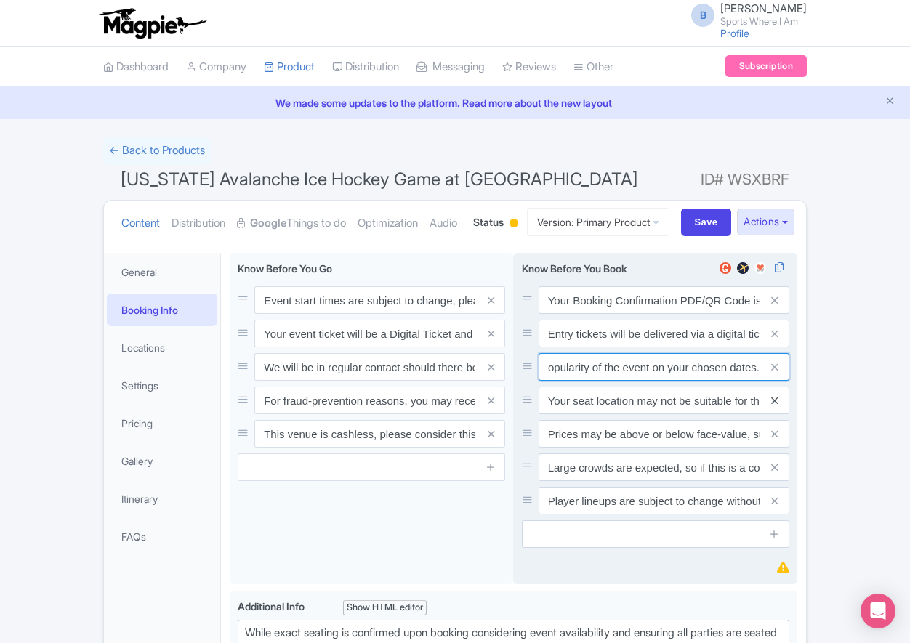
type input "Ticket prices may be above or below face-value, subject to the popularity of th…"
click at [776, 406] on icon at bounding box center [774, 400] width 7 height 11
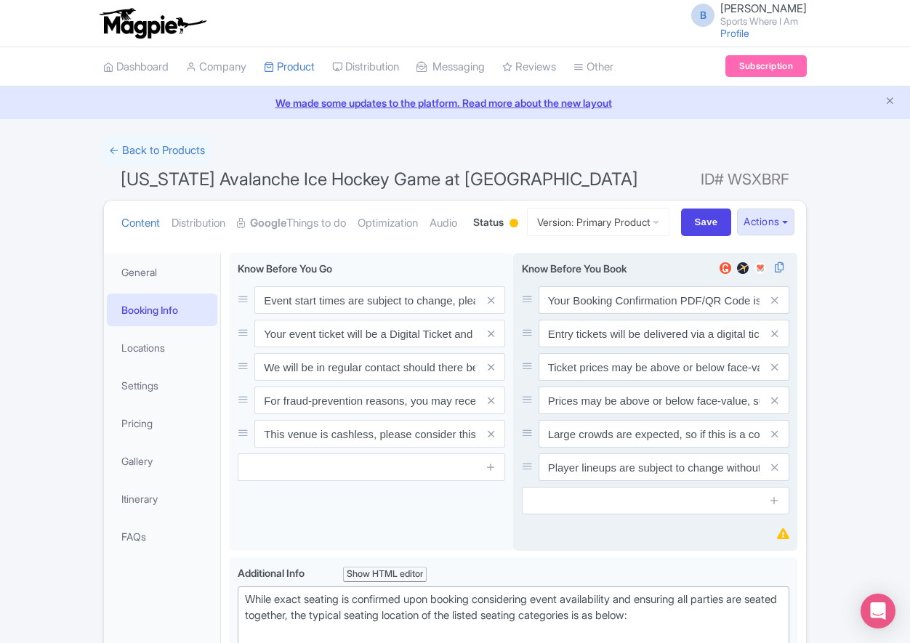
click at [776, 406] on icon at bounding box center [774, 400] width 7 height 11
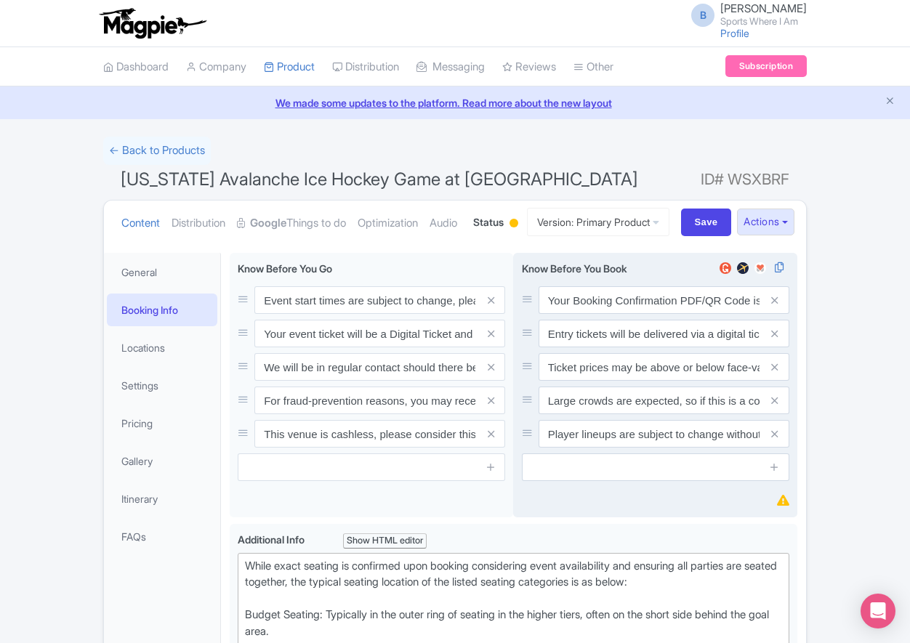
click at [776, 406] on icon at bounding box center [774, 400] width 7 height 11
click at [776, 440] on icon at bounding box center [774, 434] width 7 height 11
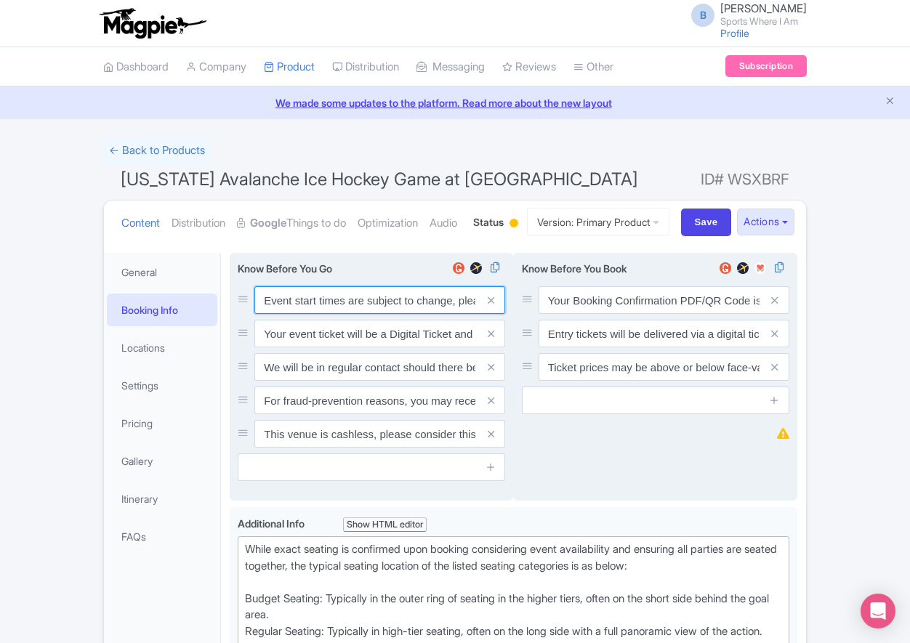
click at [294, 314] on input "Event start times are subject to change, please check these closer to the event…" at bounding box center [379, 300] width 251 height 28
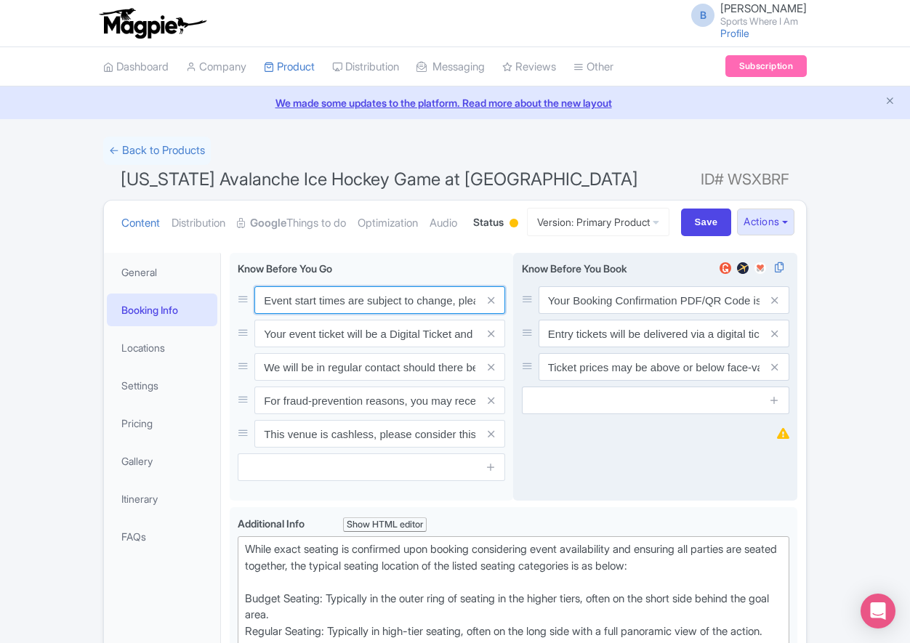
paste input ". We will be in regular contact should there be any updates or changes ahead of…"
type input "Event start times are subject to change. We will be in regular contact should t…"
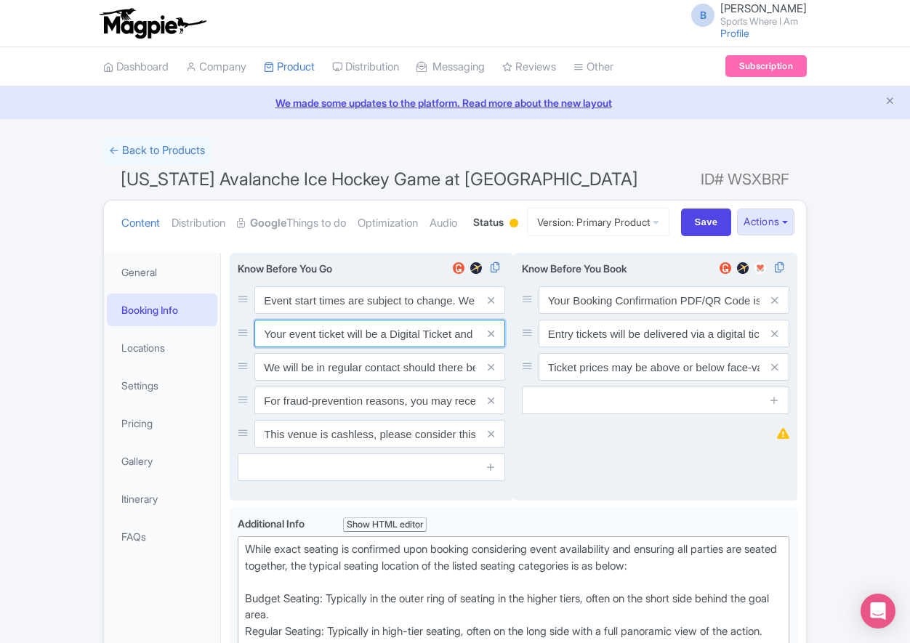
click at [281, 347] on input "Your event ticket will be a Digital Ticket and is separate from your booking co…" at bounding box center [379, 334] width 251 height 28
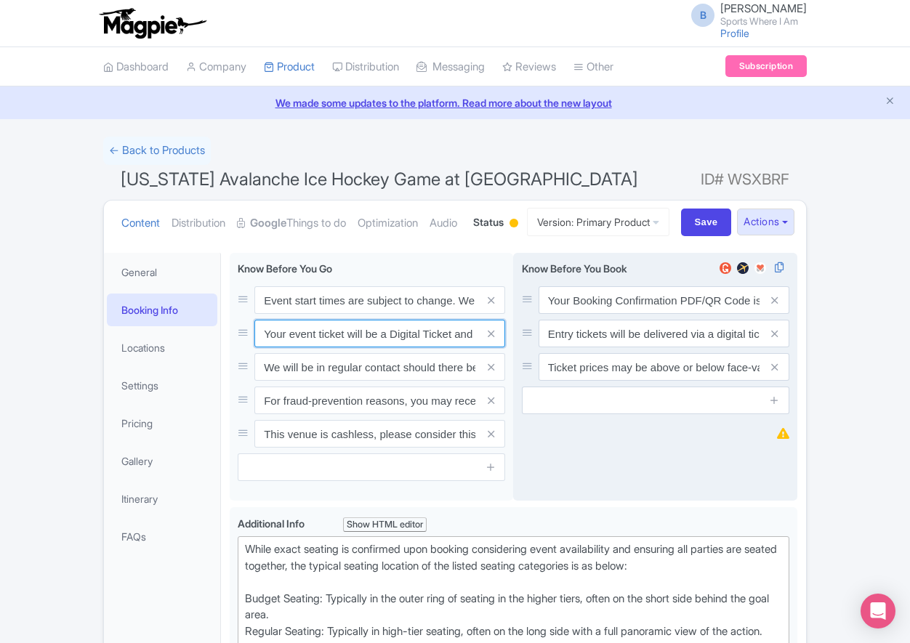
paste input "ntry"
type input "Your entry ticket will be a Digital Ticket and is separate from your booking co…"
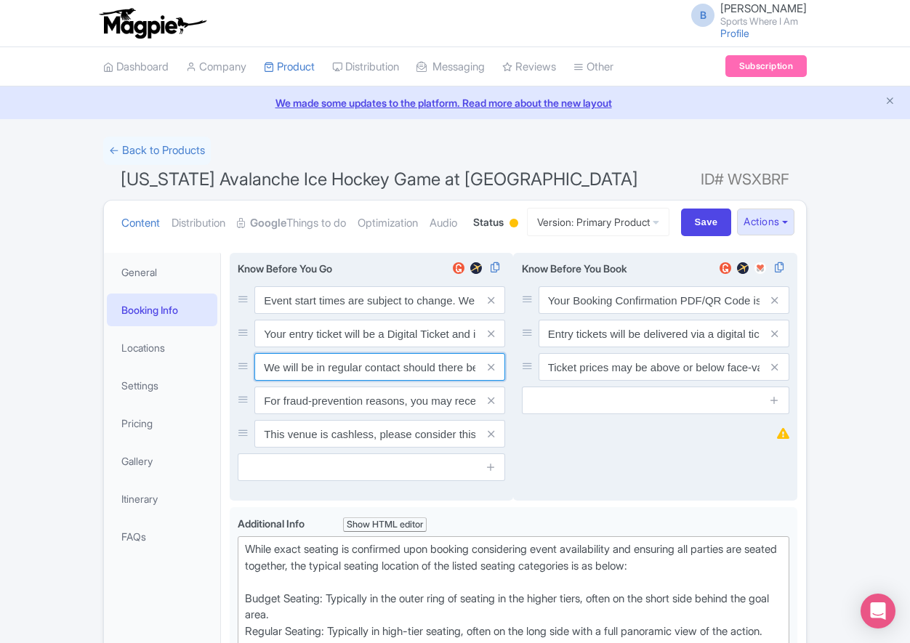
click at [334, 381] on input "We will be in regular contact should there be any updates or changes ahead of y…" at bounding box center [379, 367] width 251 height 28
paste input "For fraud-prevention reasons, most tickets are delivered between 1-3 days prior…"
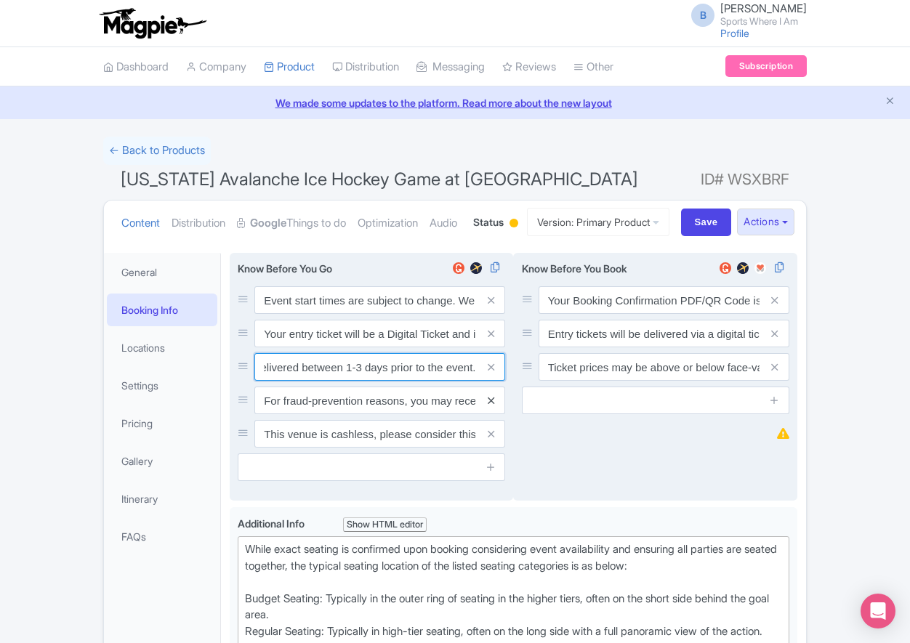
type input "For fraud-prevention reasons, most tickets are delivered between 1-3 days prior…"
click at [489, 406] on icon at bounding box center [491, 400] width 7 height 11
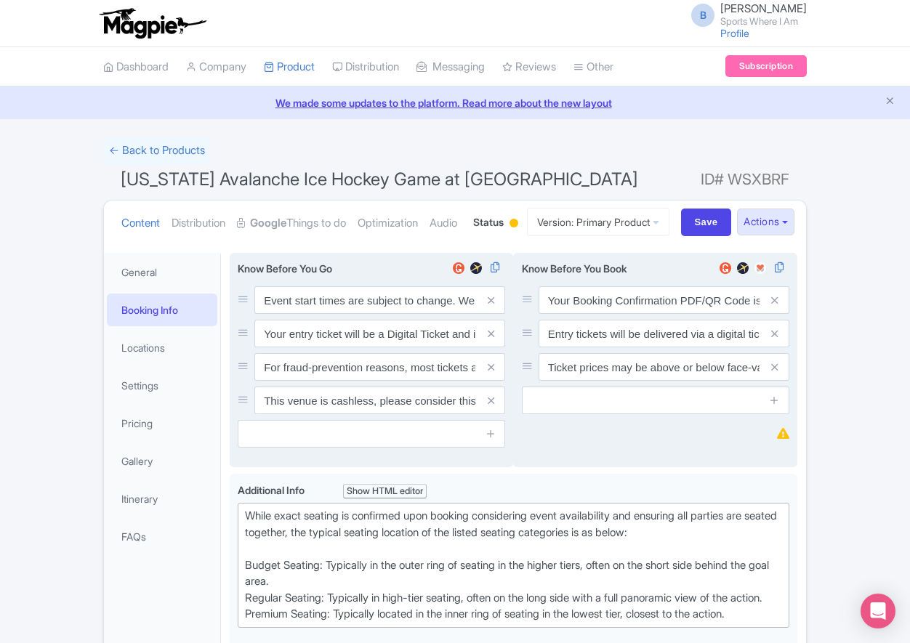
click at [489, 406] on icon at bounding box center [491, 400] width 7 height 11
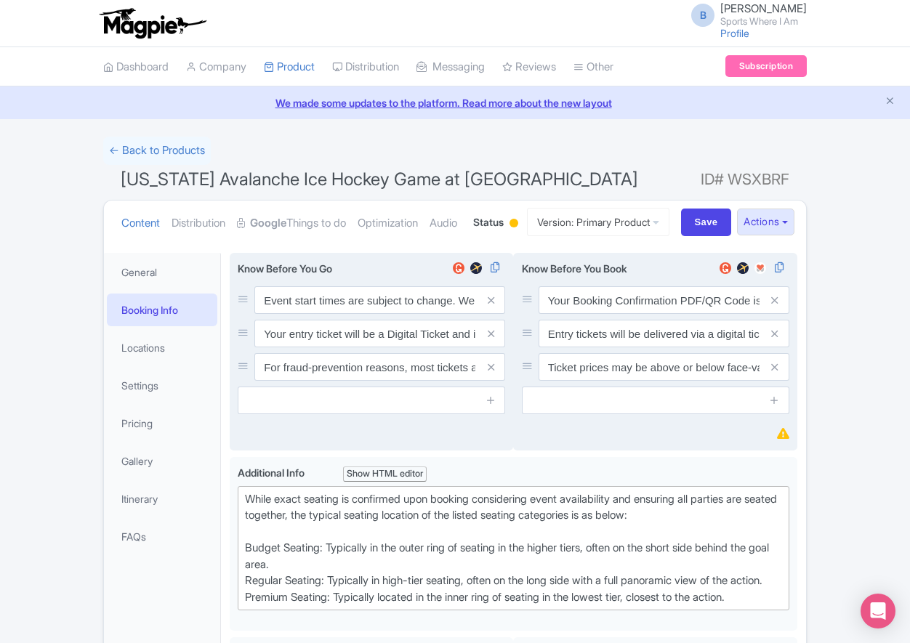
scroll to position [257, 0]
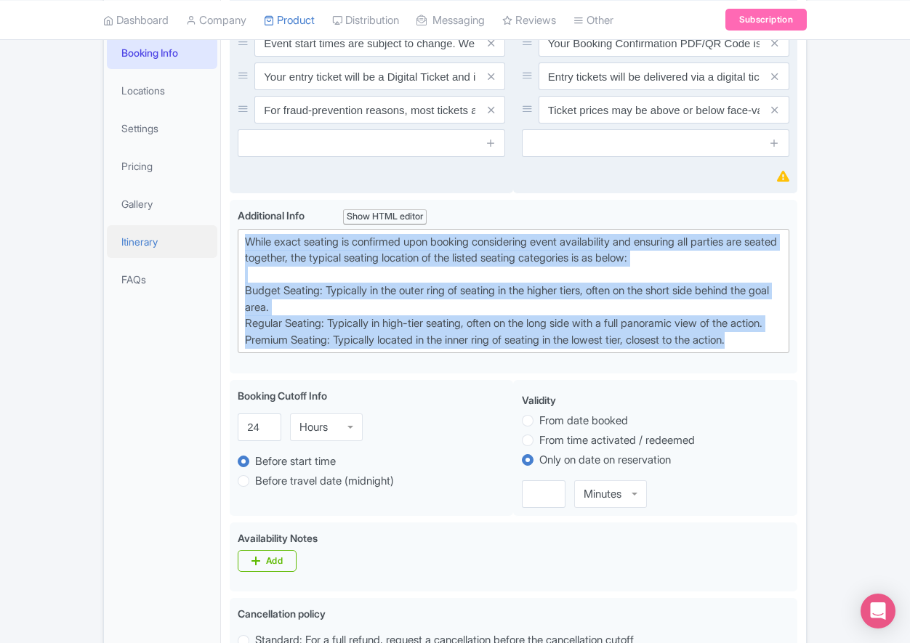
drag, startPoint x: 763, startPoint y: 412, endPoint x: 205, endPoint y: 299, distance: 569.7
click at [205, 299] on div "General Booking Info Locations Settings Pricing Gallery Itinerary FAQs Colorado…" at bounding box center [455, 628] width 702 height 1283
paste trix-editor "Upper Goal: Located in the upper tiers of seating behind the goals at either en…"
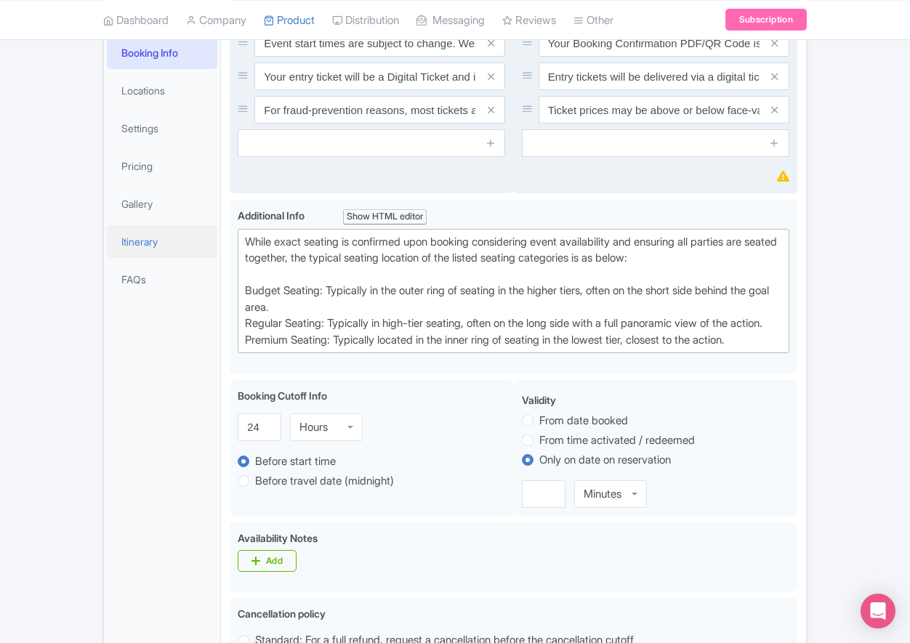
type trix-editor "<div>Upper Goal: Located in the upper tiers of seating behind the goals at eith…"
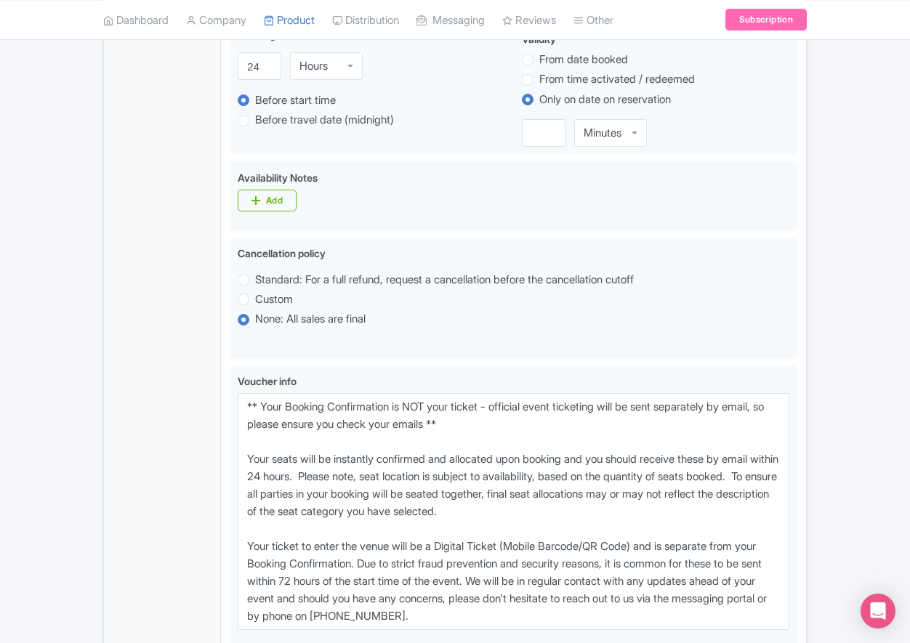
scroll to position [843, 0]
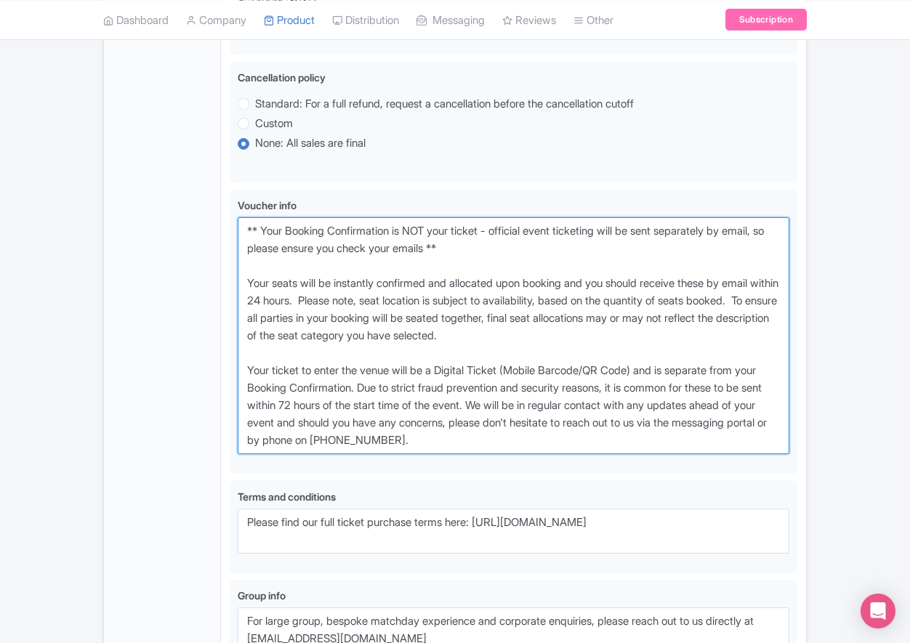
drag, startPoint x: 456, startPoint y: 455, endPoint x: 213, endPoint y: 283, distance: 297.7
click at [213, 283] on div "General Booking Info Locations Settings Pricing Gallery Itinerary FAQs Colorado…" at bounding box center [455, 67] width 702 height 1332
paste textarea "entry ticket - official event ticketing will be sent separately by email, so pl…"
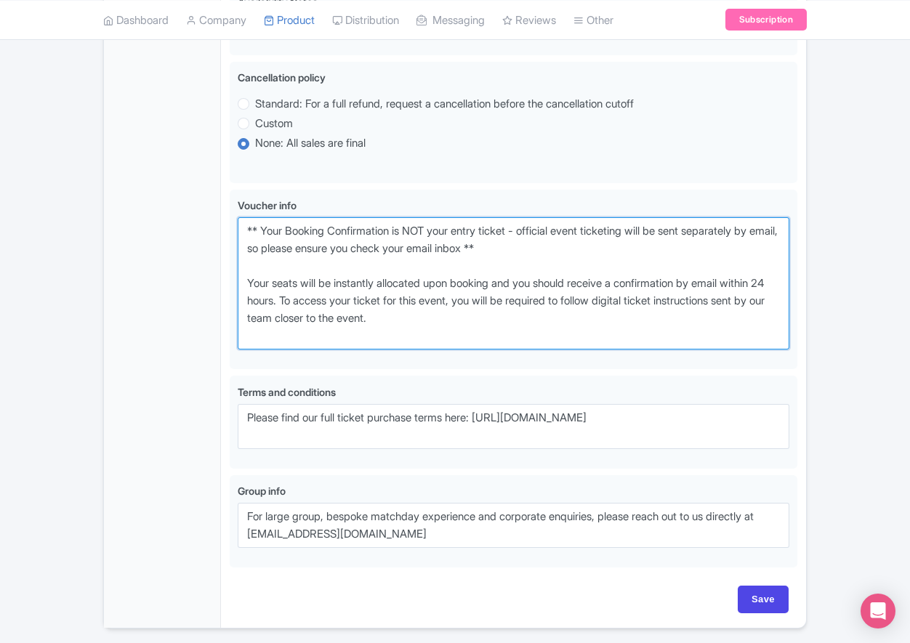
scroll to position [946, 0]
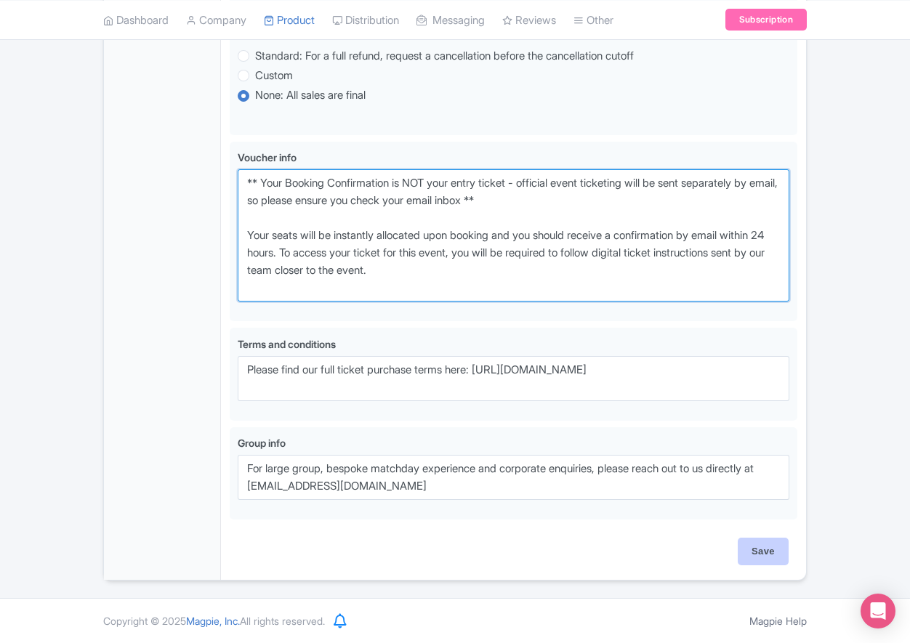
type textarea "** Your Booking Confirmation is NOT your entry ticket - official event ticketin…"
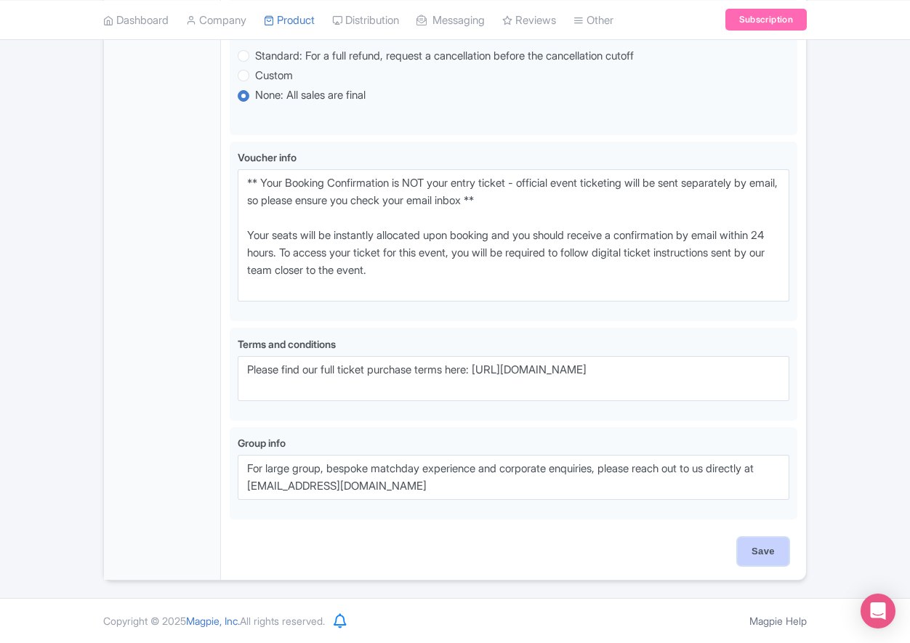
click at [765, 550] on input "Save" at bounding box center [763, 552] width 51 height 28
type input "Saving..."
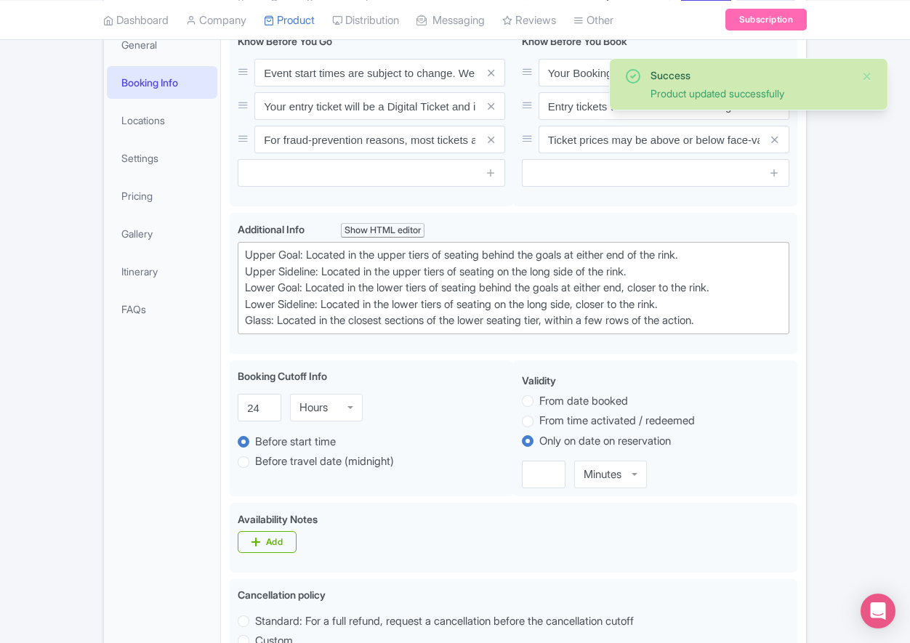
scroll to position [175, 0]
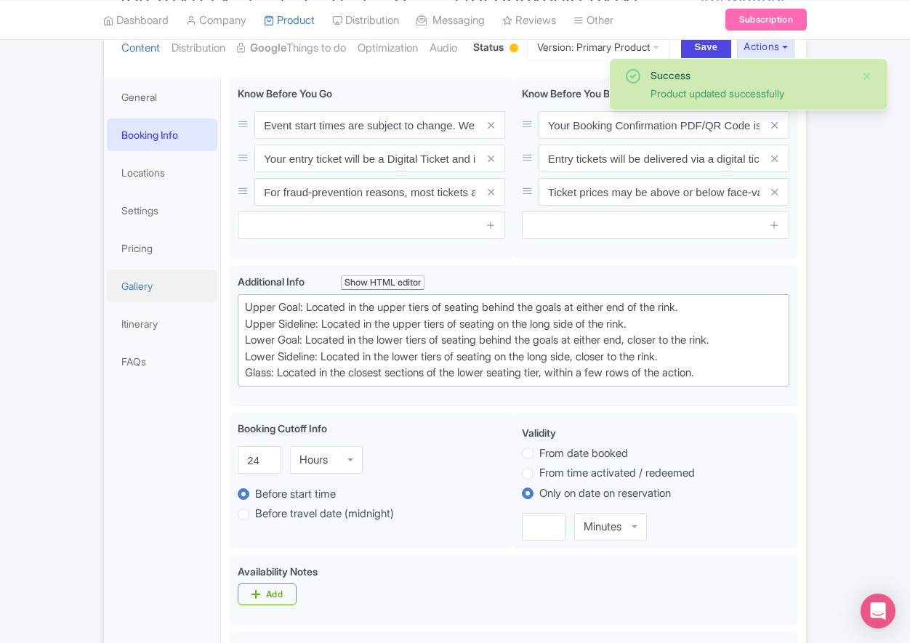
click at [166, 302] on link "Gallery" at bounding box center [162, 286] width 110 height 33
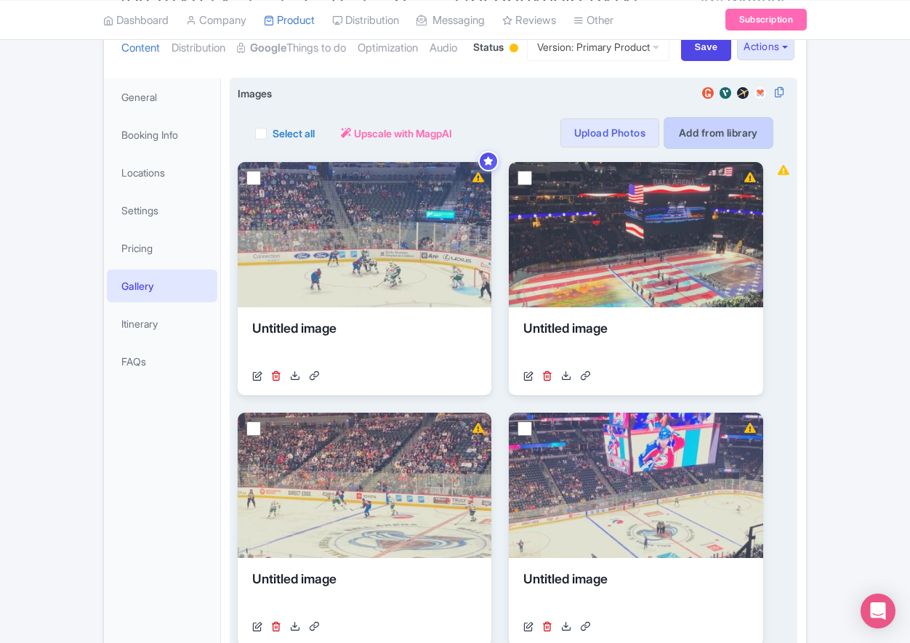
click at [696, 148] on link "Add from library" at bounding box center [718, 132] width 107 height 29
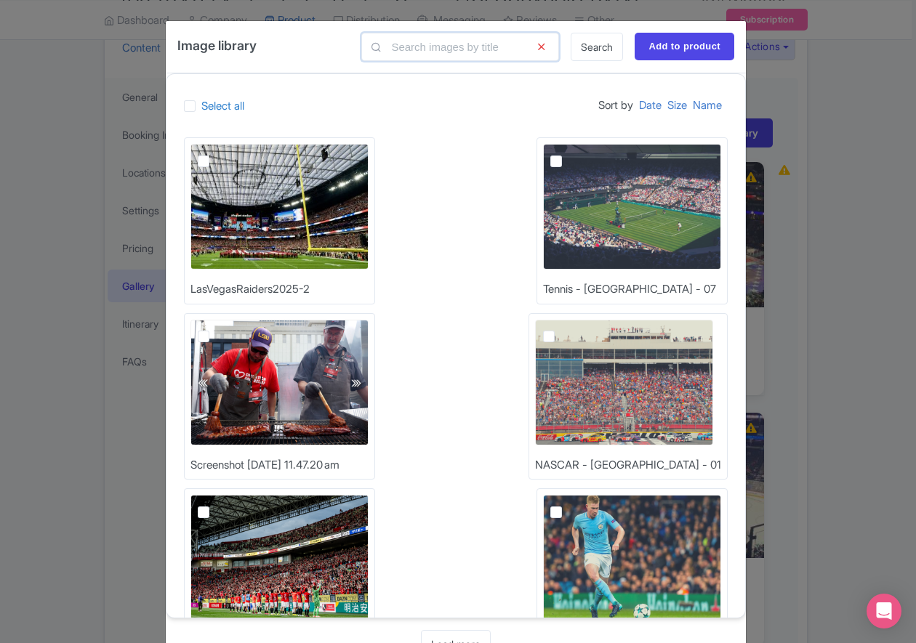
click at [454, 60] on input "text" at bounding box center [460, 47] width 198 height 28
type input "nhl"
click at [584, 47] on link "Search" at bounding box center [597, 47] width 52 height 28
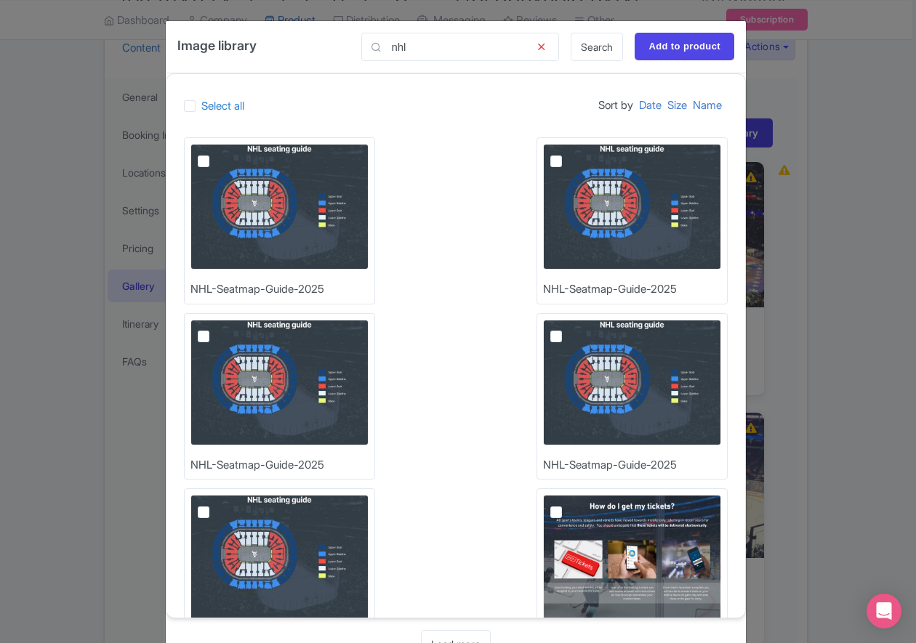
click at [215, 153] on label at bounding box center [215, 153] width 0 height 0
click at [215, 153] on input "checkbox" at bounding box center [219, 148] width 9 height 9
checkbox input "true"
click at [697, 40] on input "Add to product" at bounding box center [685, 47] width 100 height 28
type input "Adding..."
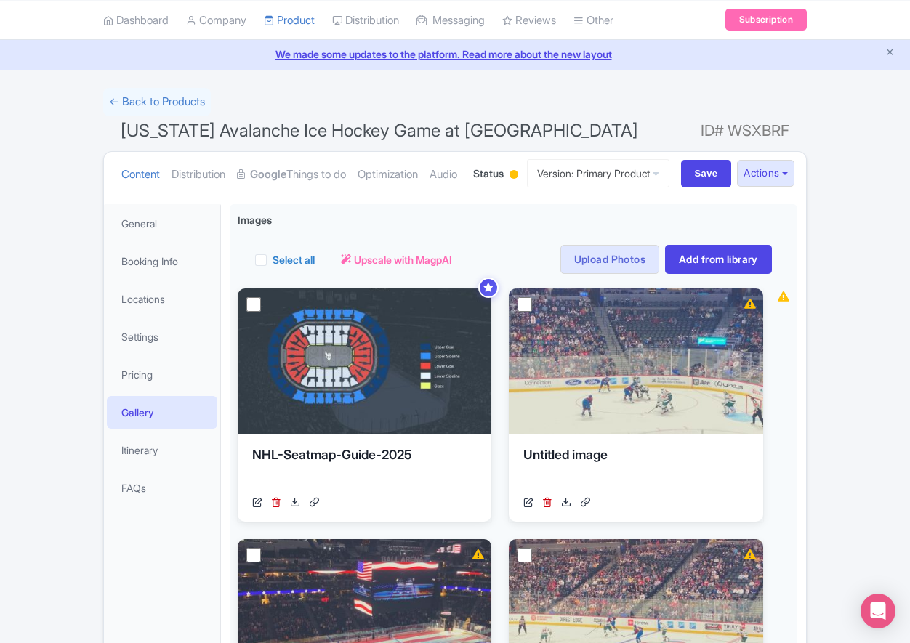
scroll to position [51, 0]
